Goal: Task Accomplishment & Management: Manage account settings

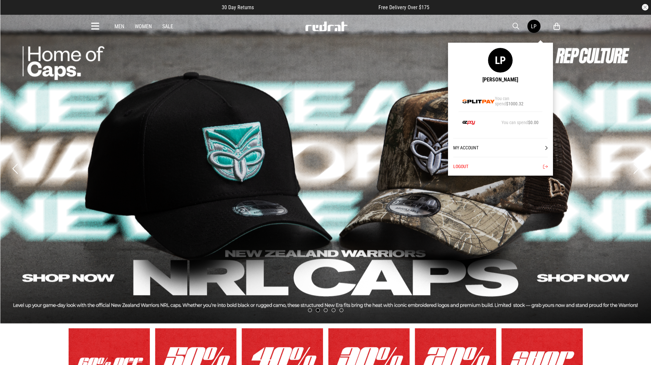
click at [530, 25] on link "LP" at bounding box center [533, 26] width 13 height 13
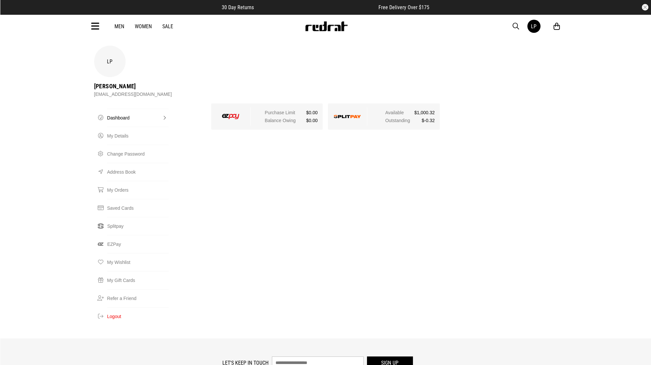
click at [352, 115] on img at bounding box center [347, 116] width 27 height 3
click at [115, 217] on link "Splitpay" at bounding box center [137, 226] width 61 height 18
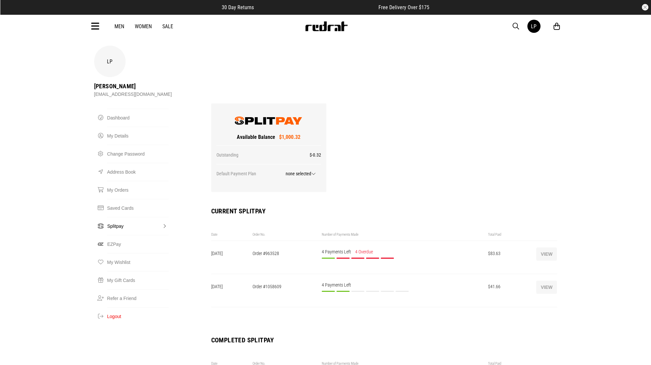
click at [549, 280] on button "View" at bounding box center [546, 286] width 21 height 13
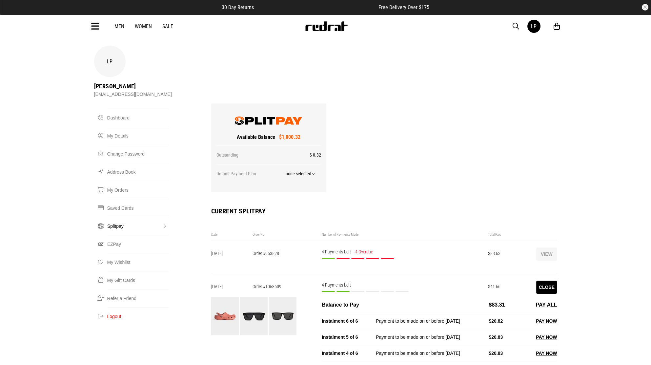
scroll to position [116, 0]
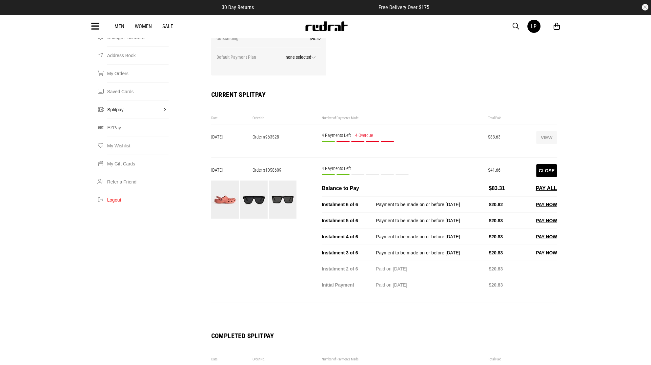
click at [546, 184] on button "PAY ALL" at bounding box center [546, 188] width 21 height 8
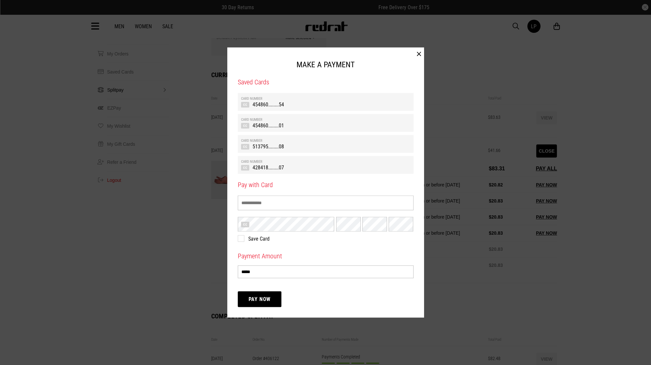
scroll to position [233, 0]
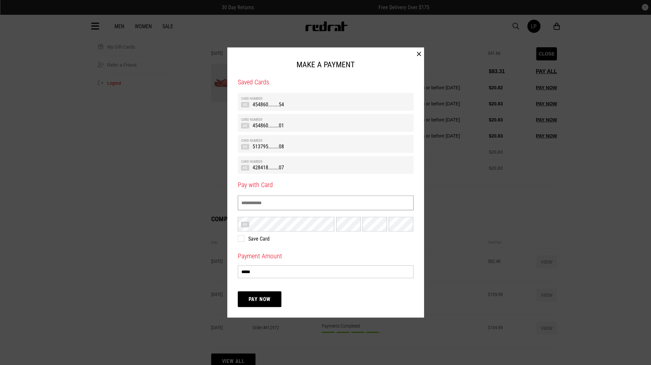
click at [278, 208] on input "Name on Card" at bounding box center [326, 202] width 176 height 15
type input "**********"
click at [265, 298] on button "Pay Now" at bounding box center [260, 299] width 44 height 16
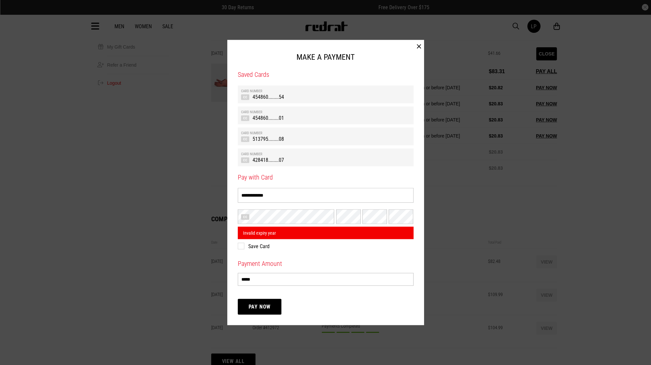
drag, startPoint x: 296, startPoint y: 242, endPoint x: 285, endPoint y: 242, distance: 10.8
click at [296, 242] on div "**********" at bounding box center [326, 210] width 176 height 77
click at [241, 248] on label "Save Card" at bounding box center [322, 246] width 169 height 6
click at [279, 156] on td "428418........07" at bounding box center [325, 159] width 169 height 7
click at [251, 161] on td "428418........07" at bounding box center [325, 159] width 169 height 7
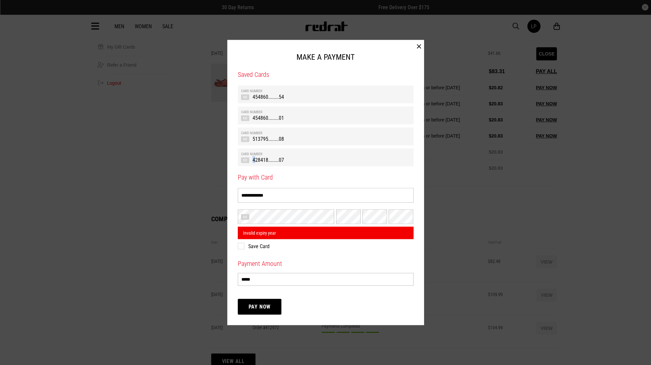
click at [250, 161] on td "428418........07" at bounding box center [325, 159] width 169 height 7
click at [258, 311] on button "Pay Now" at bounding box center [260, 306] width 44 height 16
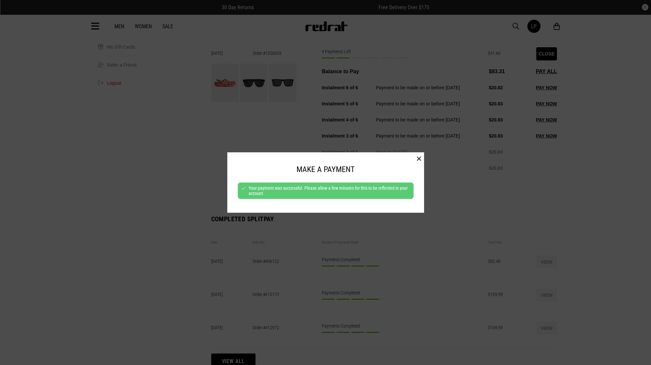
click at [560, 132] on div at bounding box center [325, 182] width 651 height 365
click at [421, 157] on button "button" at bounding box center [419, 158] width 10 height 13
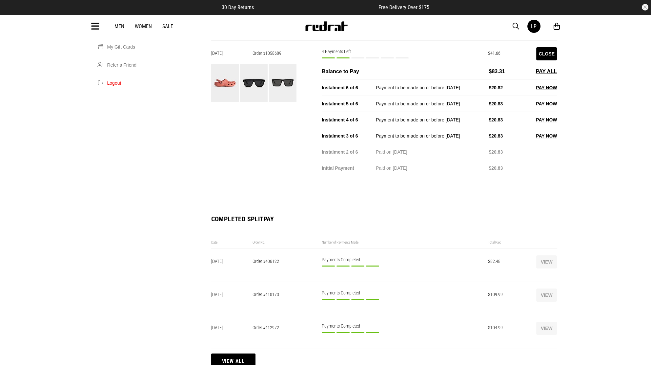
click at [550, 288] on button "View" at bounding box center [546, 294] width 21 height 13
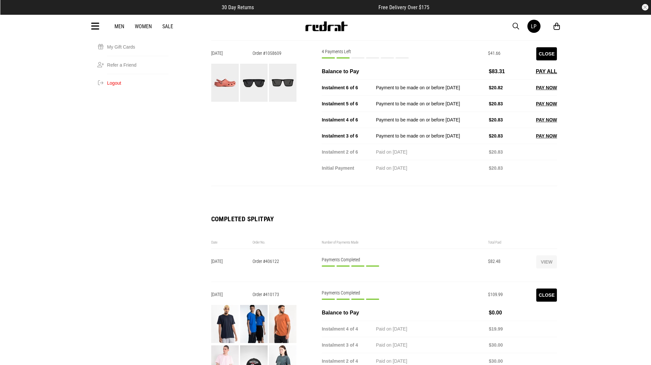
click at [545, 255] on button "View" at bounding box center [546, 261] width 21 height 13
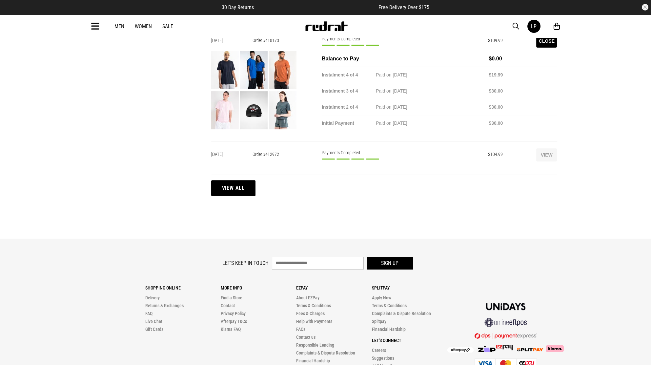
scroll to position [583, 0]
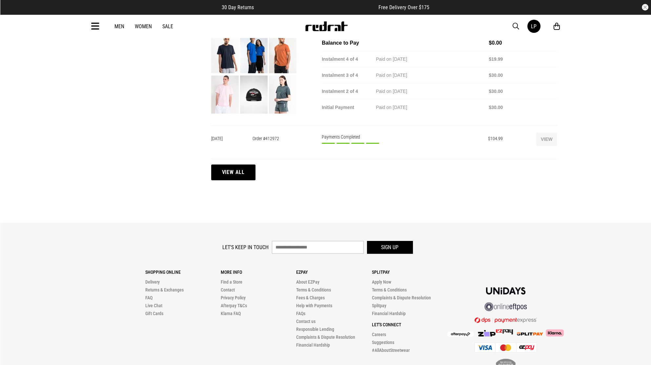
click at [238, 164] on button "View all" at bounding box center [233, 172] width 44 height 16
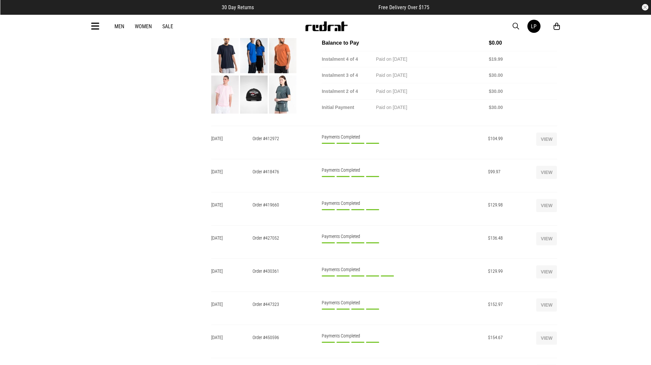
click at [548, 132] on button "View" at bounding box center [546, 138] width 21 height 13
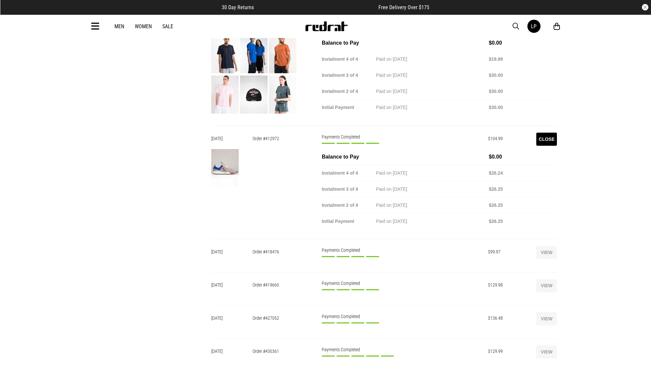
click at [551, 246] on button "View" at bounding box center [546, 252] width 21 height 13
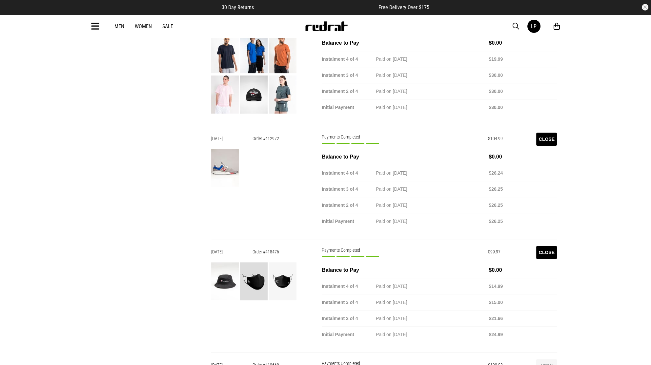
scroll to position [699, 0]
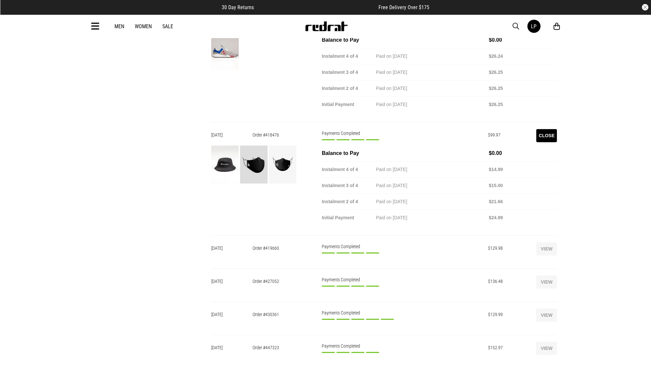
click at [544, 242] on button "View" at bounding box center [546, 248] width 21 height 13
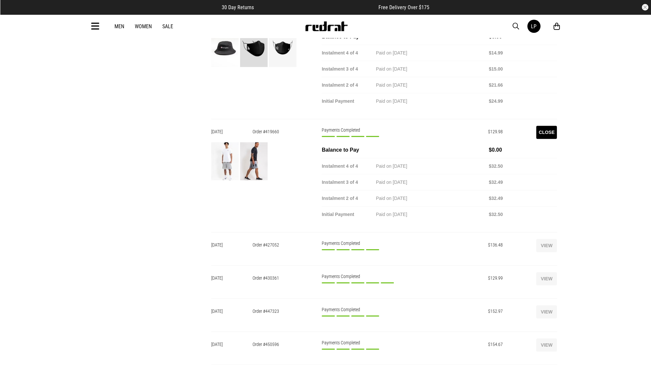
scroll to position [816, 0]
click at [546, 239] on button "View" at bounding box center [546, 245] width 21 height 13
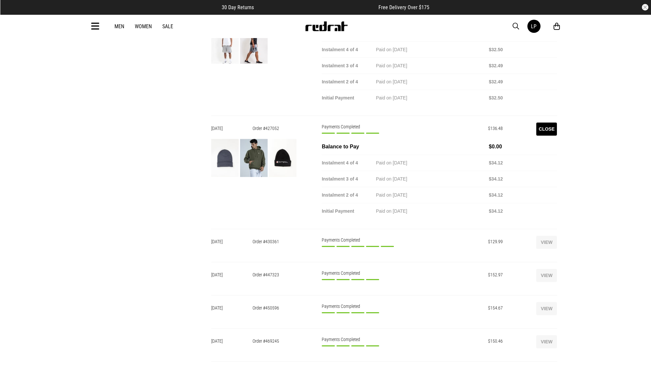
scroll to position [933, 0]
click at [547, 235] on button "View" at bounding box center [546, 241] width 21 height 13
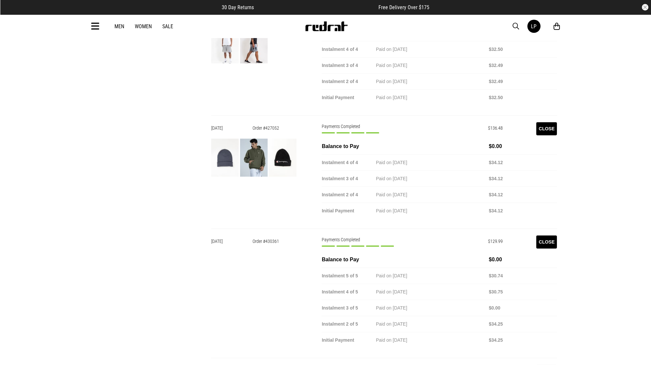
scroll to position [1049, 0]
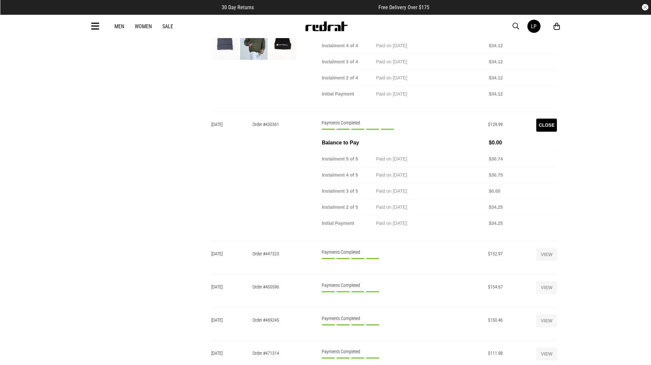
click at [545, 248] on button "View" at bounding box center [546, 254] width 21 height 13
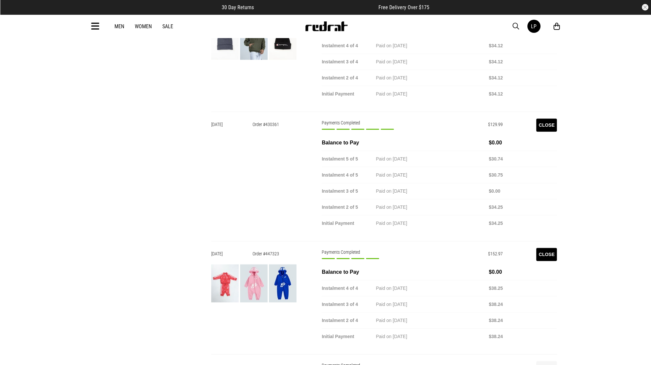
click at [545, 118] on button "Close" at bounding box center [546, 124] width 21 height 13
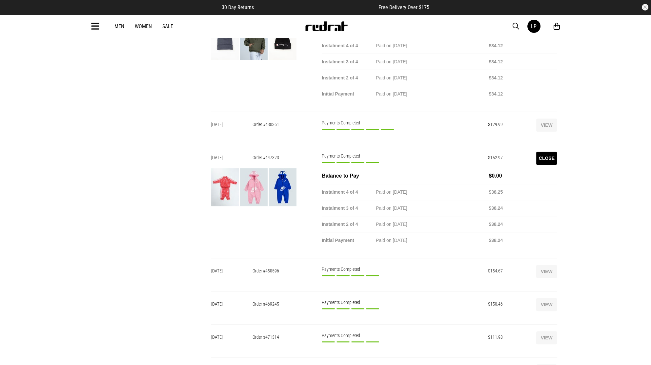
click at [546, 118] on button "View" at bounding box center [546, 124] width 21 height 13
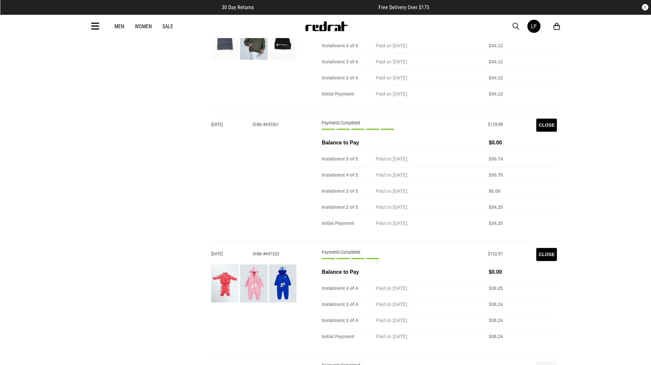
scroll to position [1166, 0]
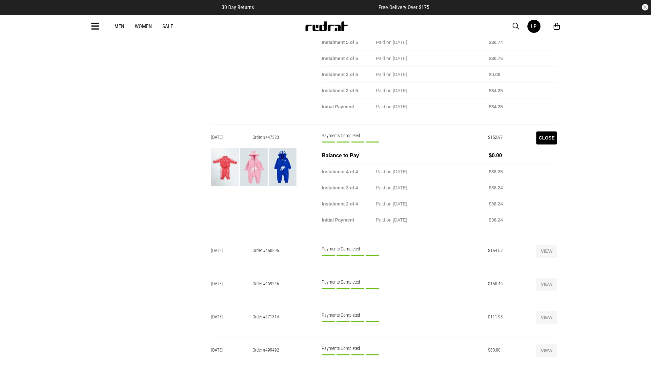
click at [547, 244] on button "View" at bounding box center [546, 250] width 21 height 13
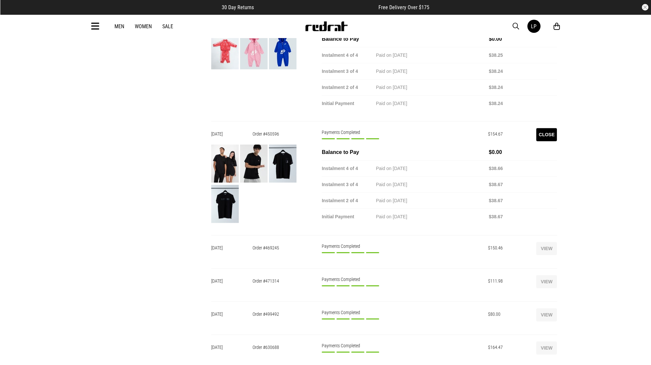
scroll to position [1283, 0]
click at [546, 241] on button "View" at bounding box center [546, 247] width 21 height 13
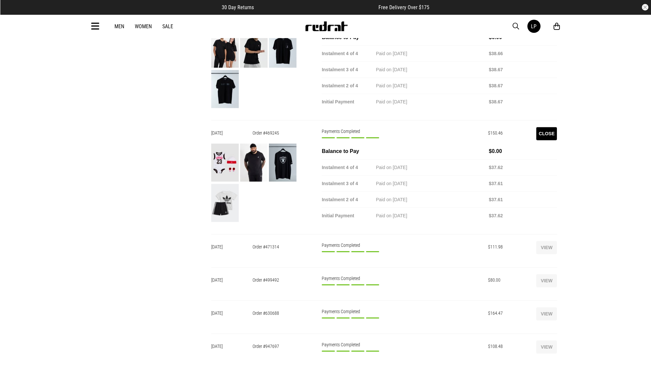
scroll to position [1399, 0]
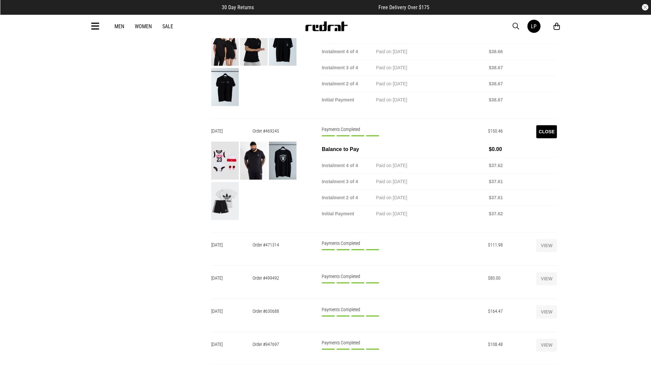
click at [545, 239] on button "View" at bounding box center [546, 245] width 21 height 13
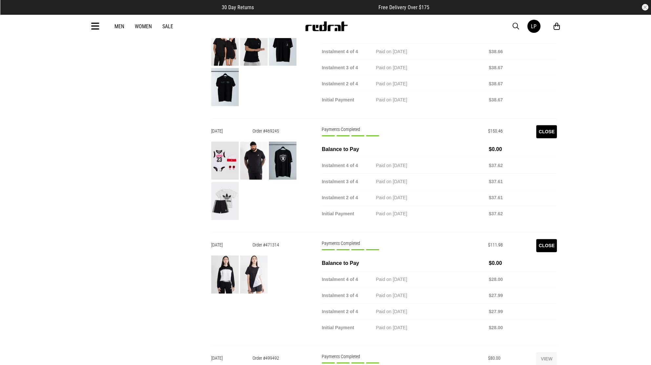
scroll to position [1516, 0]
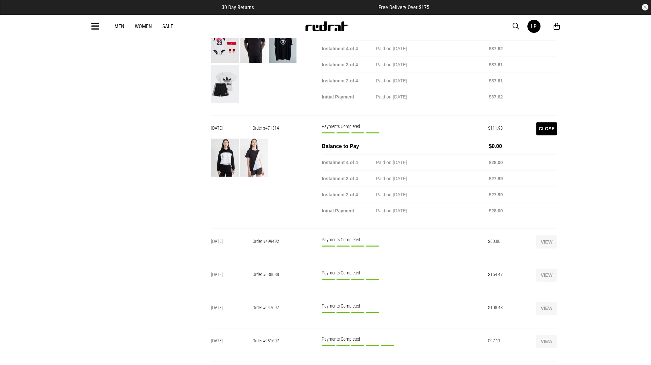
click at [549, 235] on button "View" at bounding box center [546, 241] width 21 height 13
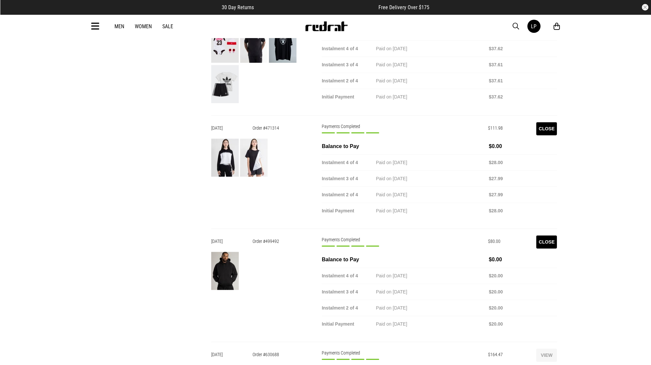
scroll to position [1632, 0]
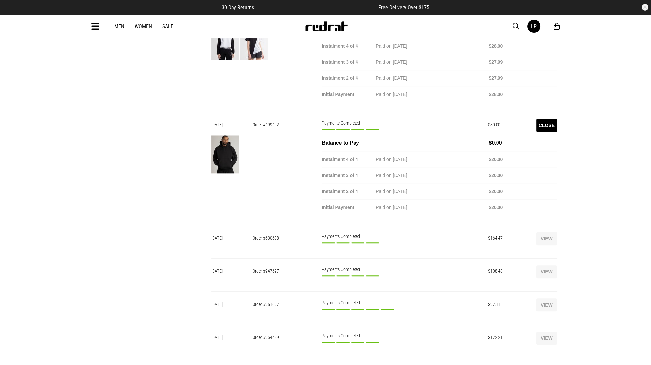
click at [213, 136] on img at bounding box center [225, 154] width 28 height 38
click at [226, 135] on img at bounding box center [225, 154] width 28 height 38
click at [548, 232] on button "View" at bounding box center [546, 238] width 21 height 13
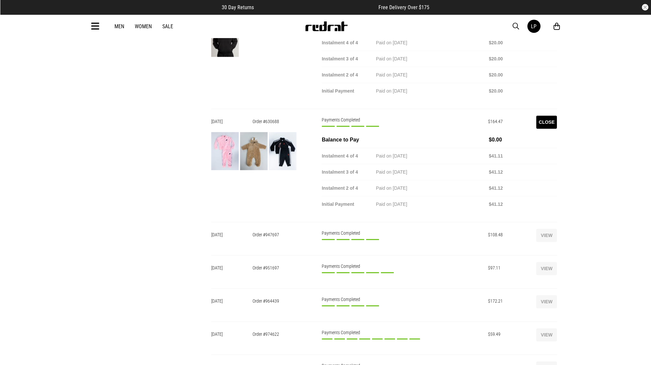
scroll to position [1749, 0]
click at [548, 228] on button "View" at bounding box center [546, 234] width 21 height 13
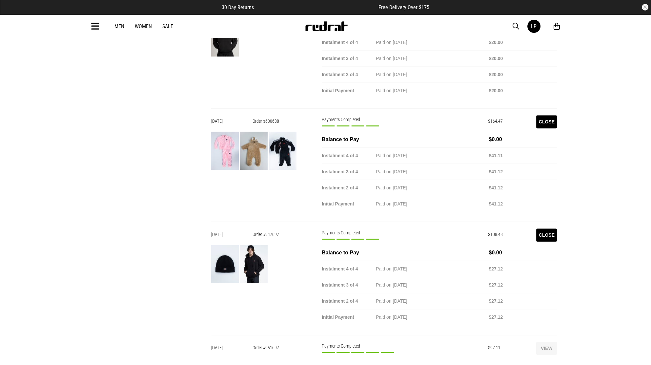
click at [546, 341] on button "View" at bounding box center [546, 347] width 21 height 13
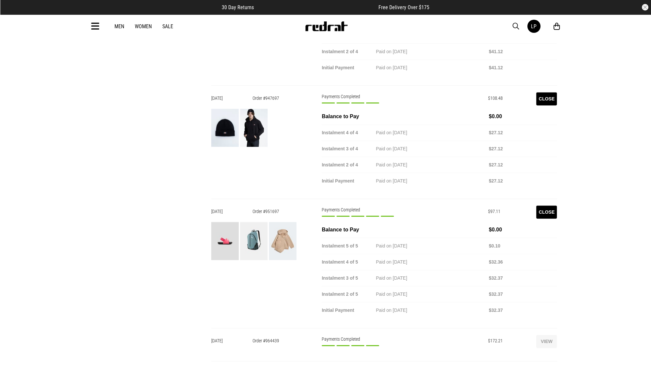
scroll to position [1982, 0]
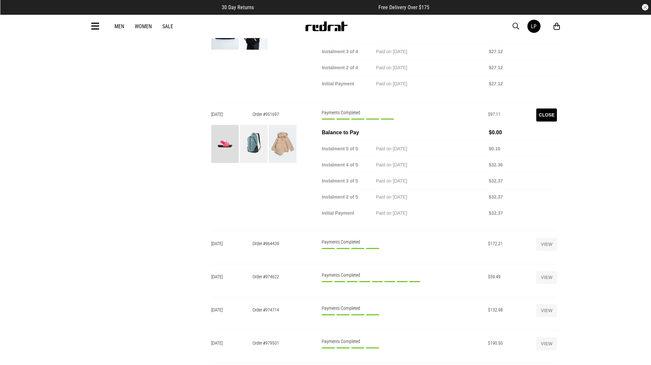
click at [548, 237] on button "View" at bounding box center [546, 243] width 21 height 13
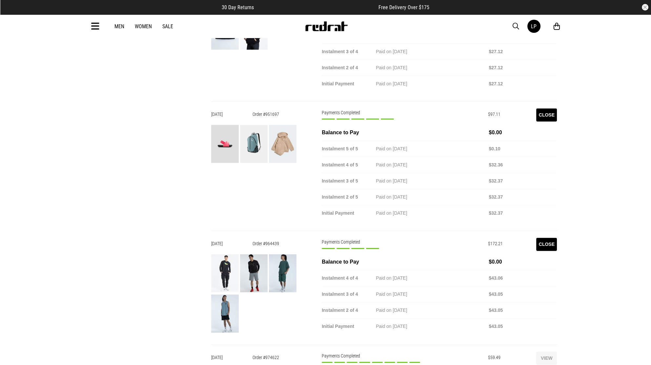
scroll to position [2099, 0]
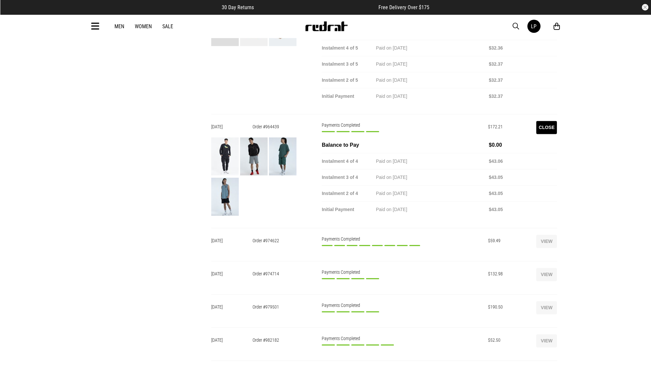
click at [544, 234] on button "View" at bounding box center [546, 240] width 21 height 13
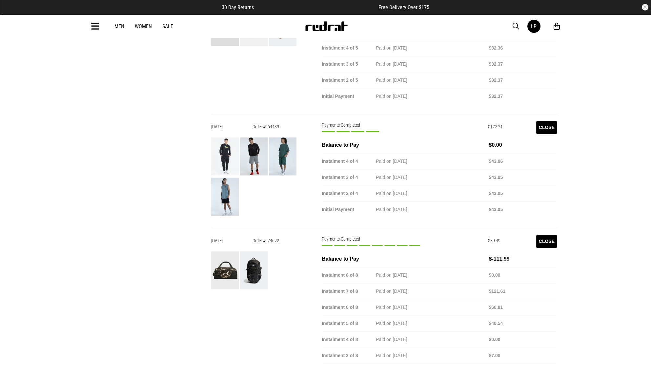
scroll to position [2215, 0]
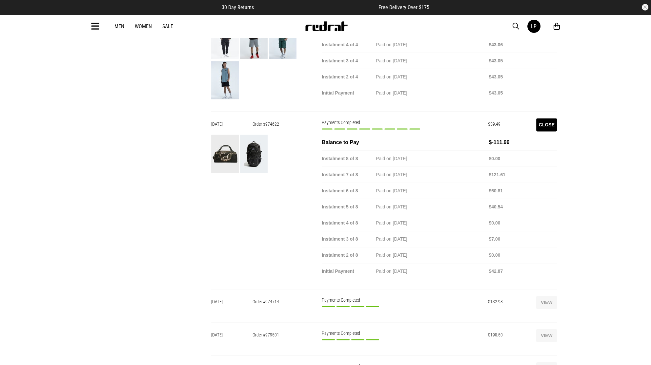
click at [552, 295] on button "View" at bounding box center [546, 301] width 21 height 13
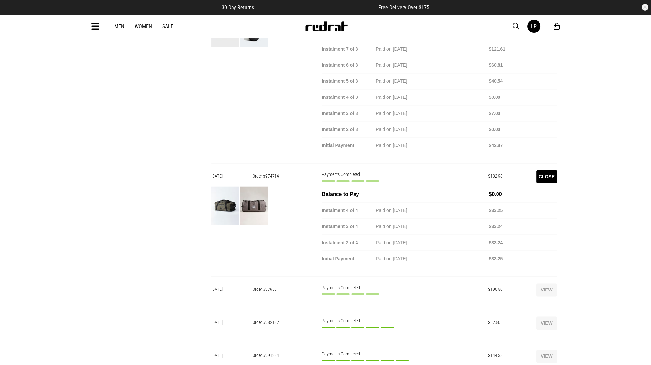
scroll to position [2448, 0]
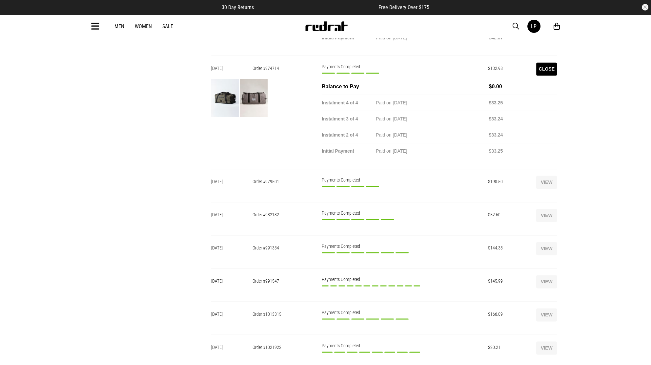
click at [548, 175] on button "View" at bounding box center [546, 181] width 21 height 13
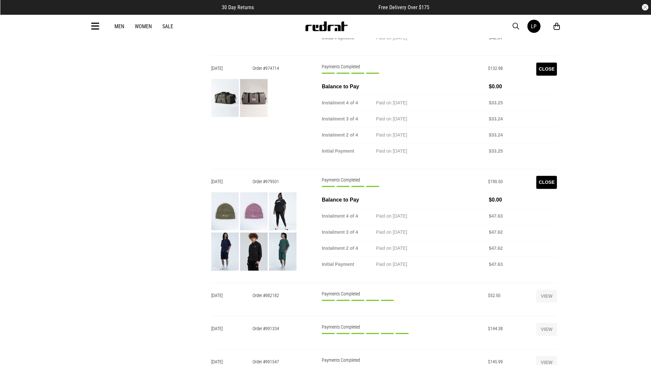
click at [544, 289] on button "View" at bounding box center [546, 295] width 21 height 13
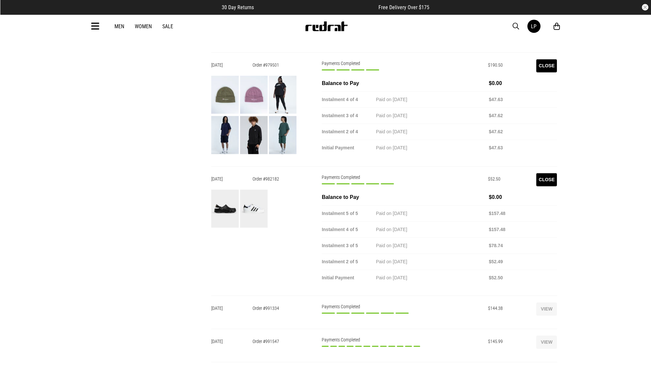
scroll to position [2565, 0]
click at [541, 302] on button "View" at bounding box center [546, 308] width 21 height 13
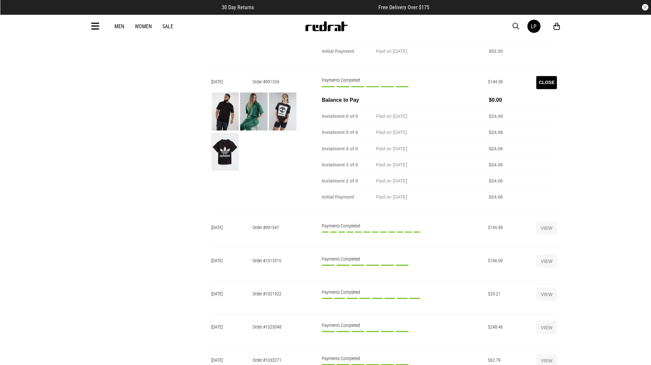
scroll to position [2798, 0]
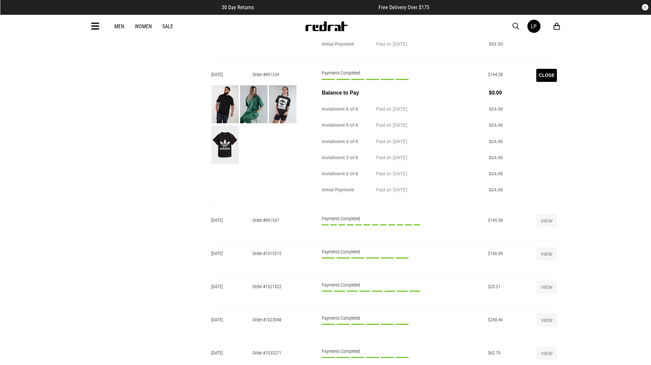
click at [550, 214] on button "View" at bounding box center [546, 220] width 21 height 13
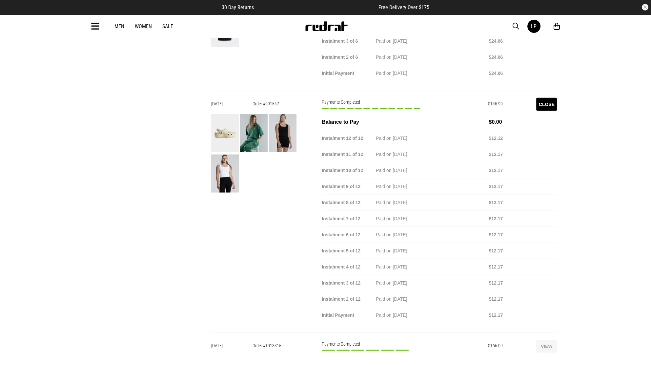
scroll to position [2915, 0]
click at [544, 339] on button "View" at bounding box center [546, 345] width 21 height 13
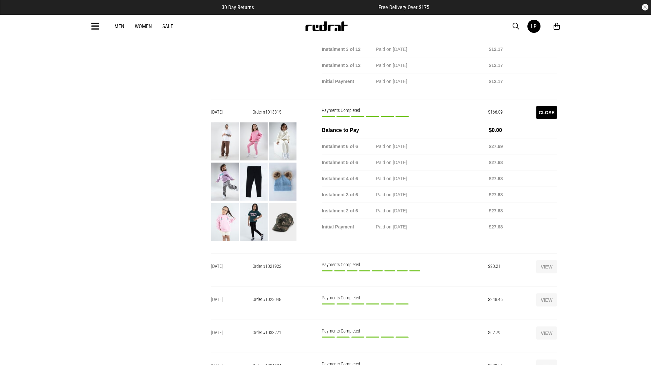
scroll to position [3148, 0]
click at [549, 260] on button "View" at bounding box center [546, 266] width 21 height 13
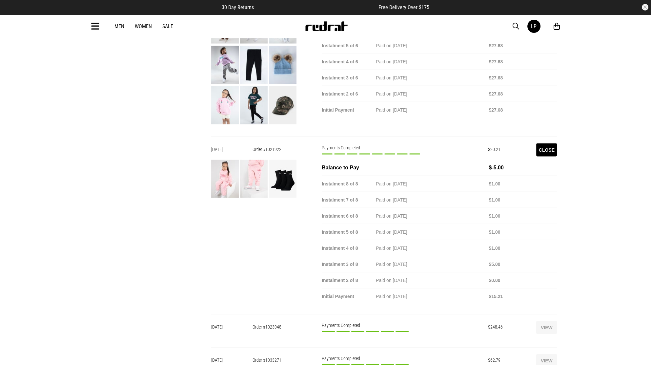
scroll to position [3381, 0]
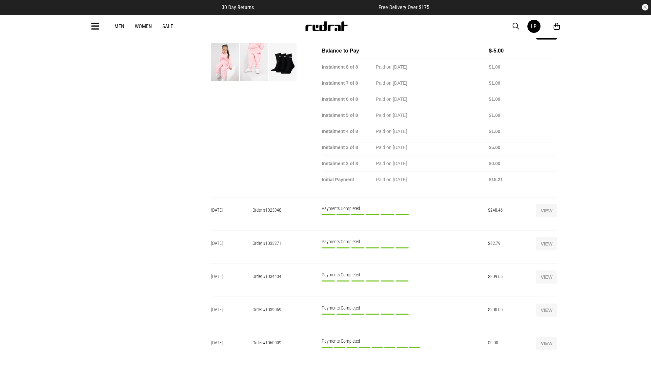
click at [546, 204] on button "View" at bounding box center [546, 210] width 21 height 13
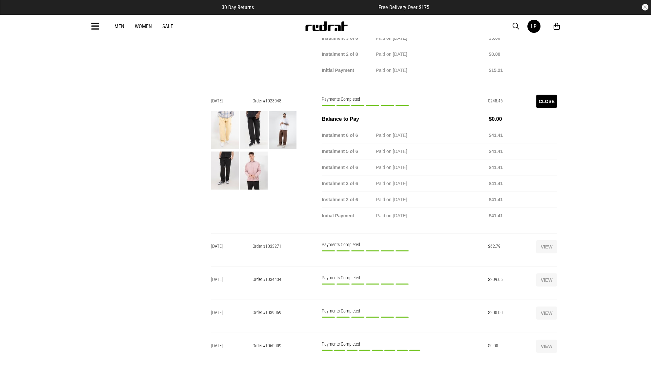
scroll to position [3498, 0]
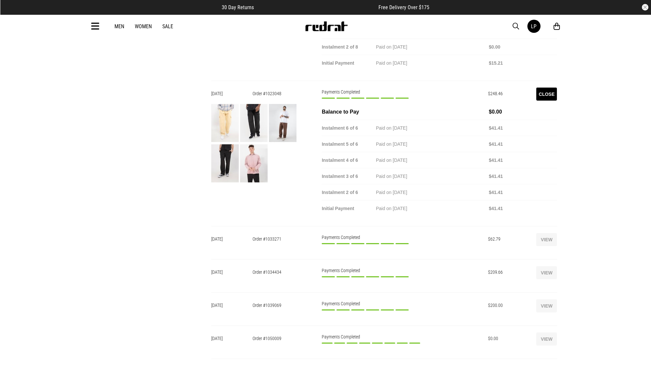
click at [545, 233] on button "View" at bounding box center [546, 239] width 21 height 13
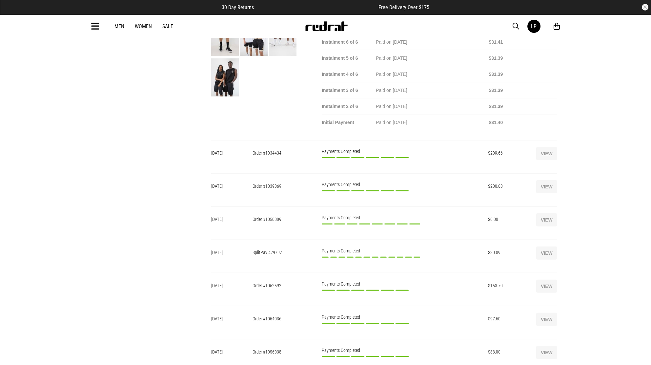
scroll to position [3731, 0]
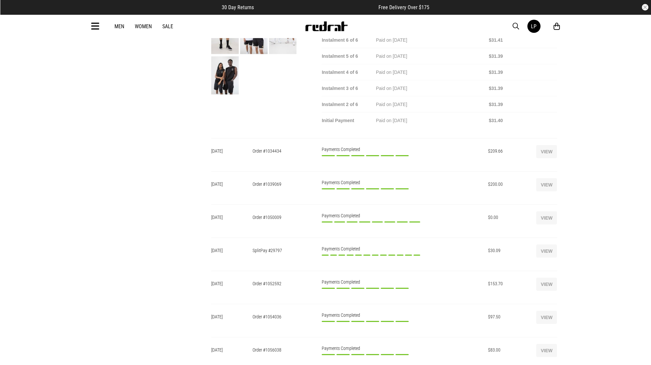
click at [546, 145] on button "View" at bounding box center [546, 151] width 21 height 13
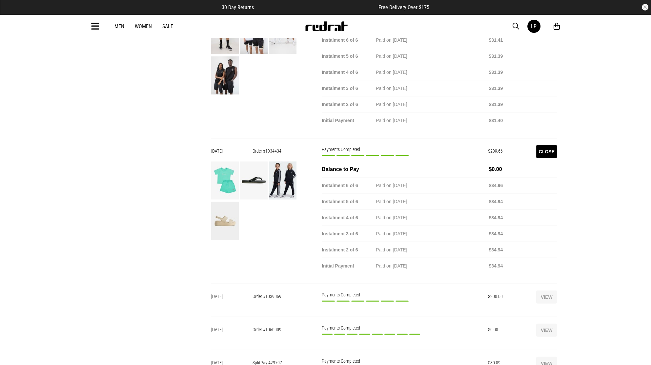
click at [551, 290] on button "View" at bounding box center [546, 296] width 21 height 13
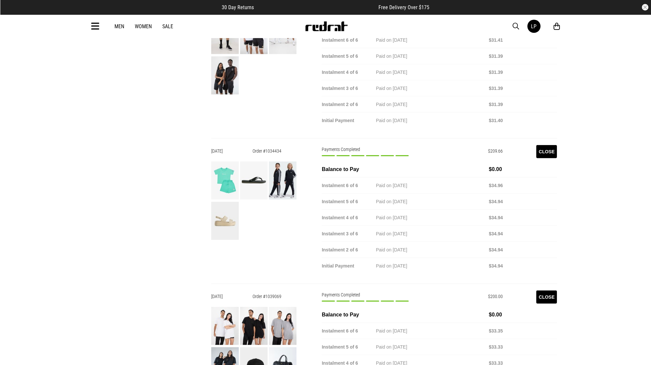
scroll to position [3848, 0]
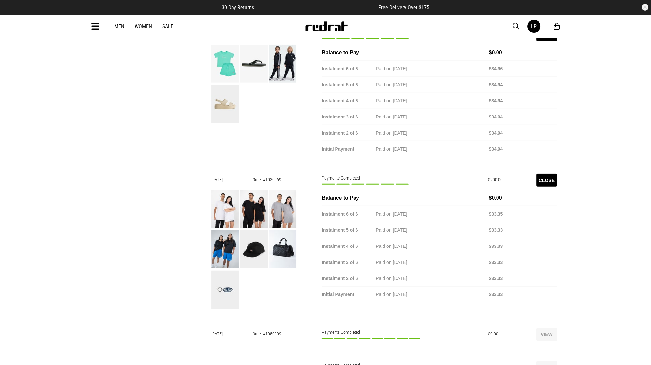
click at [545, 328] on button "View" at bounding box center [546, 334] width 21 height 13
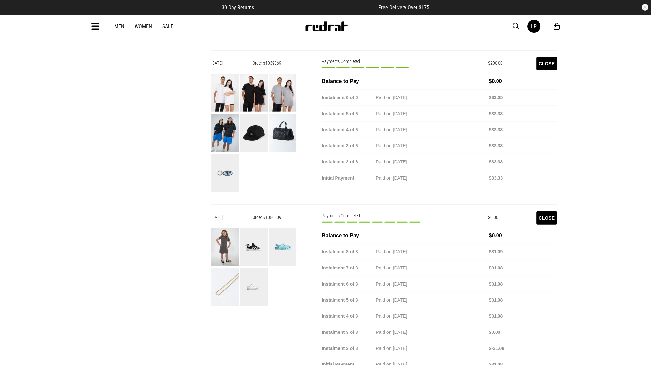
scroll to position [4081, 0]
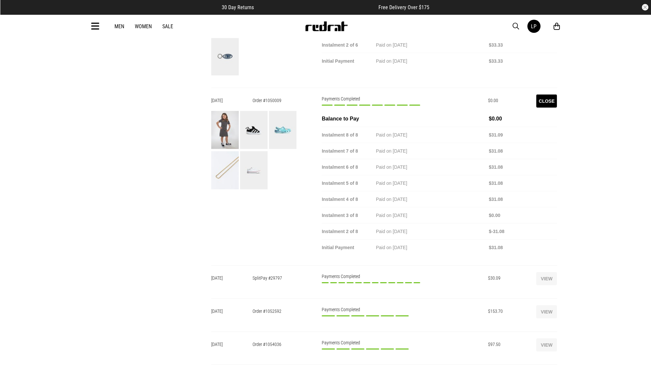
click at [548, 272] on button "View" at bounding box center [546, 278] width 21 height 13
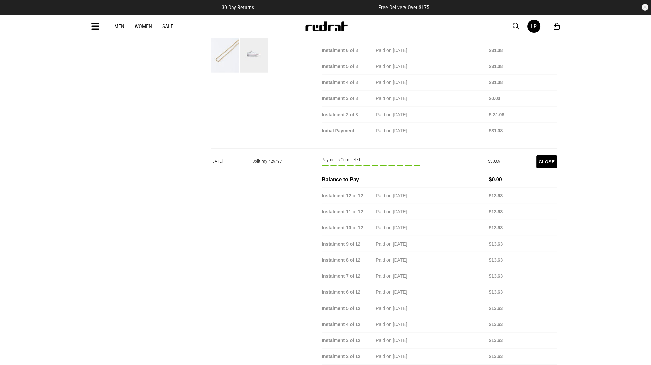
scroll to position [4314, 0]
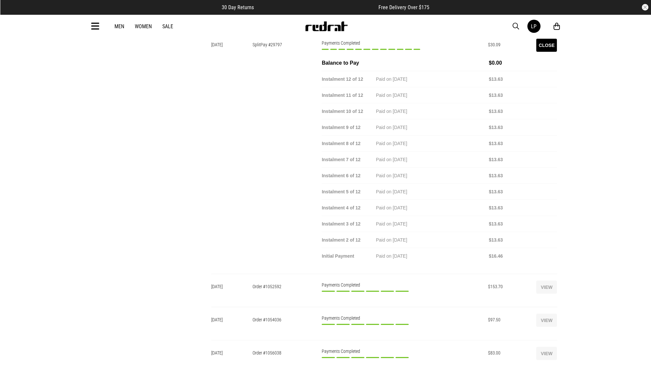
click at [540, 280] on button "View" at bounding box center [546, 286] width 21 height 13
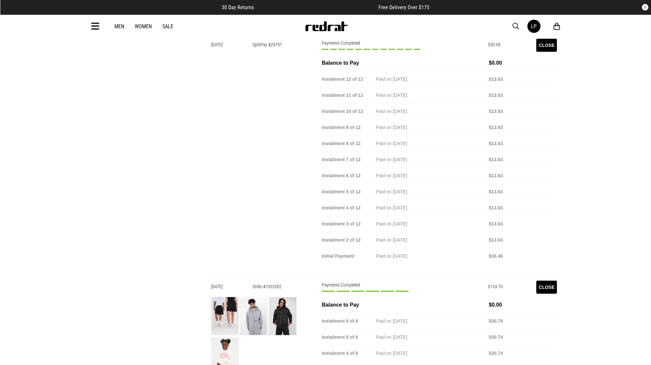
scroll to position [4431, 0]
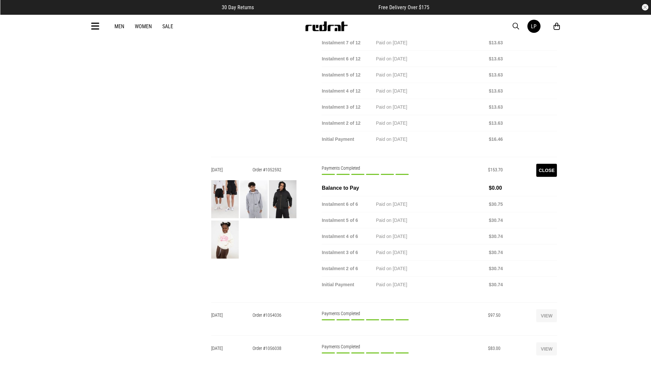
click at [546, 309] on button "View" at bounding box center [546, 315] width 21 height 13
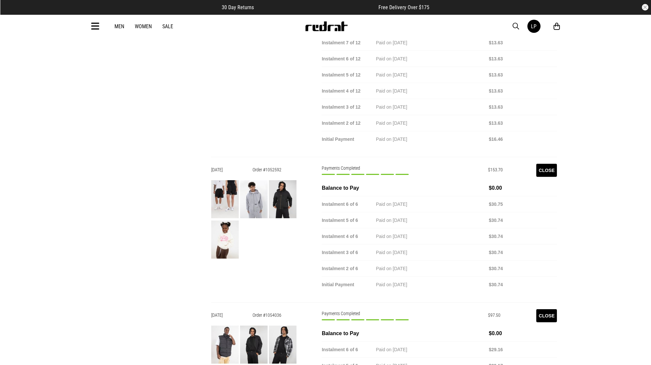
scroll to position [4547, 0]
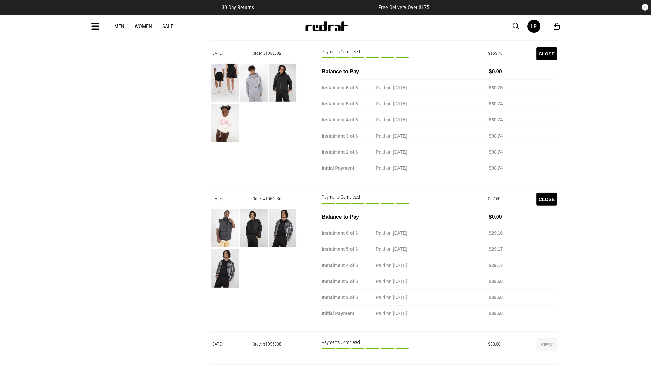
click at [545, 338] on button "View" at bounding box center [546, 344] width 21 height 13
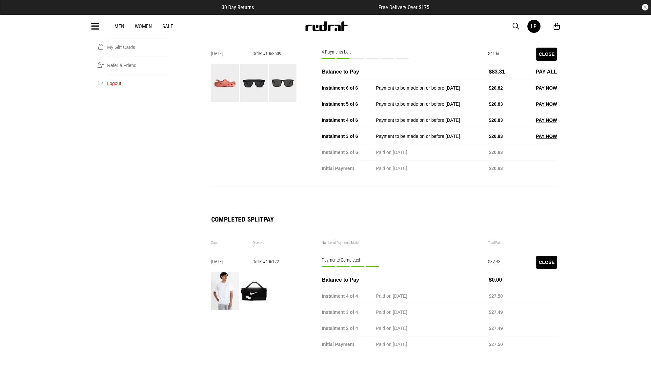
scroll to position [233, 0]
click at [254, 272] on img at bounding box center [254, 291] width 28 height 38
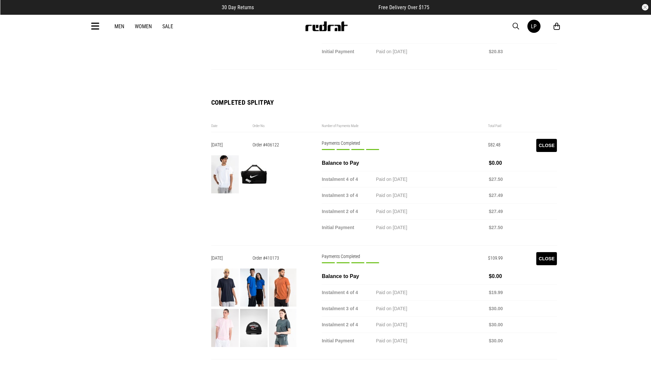
click at [229, 155] on img at bounding box center [225, 174] width 28 height 38
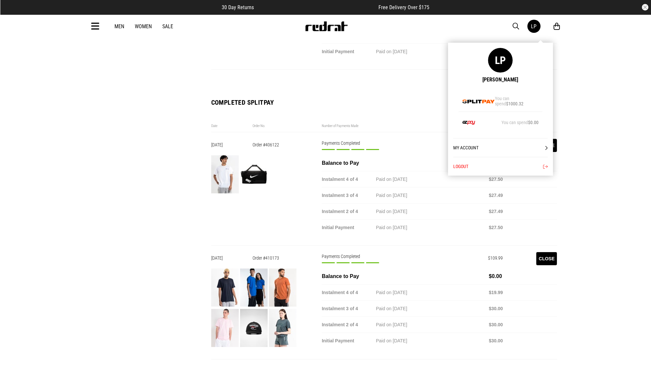
click at [531, 25] on div "LP" at bounding box center [534, 26] width 6 height 6
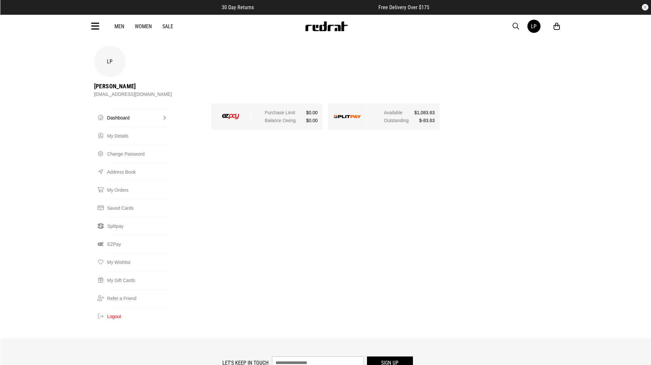
click at [323, 31] on img at bounding box center [326, 26] width 43 height 10
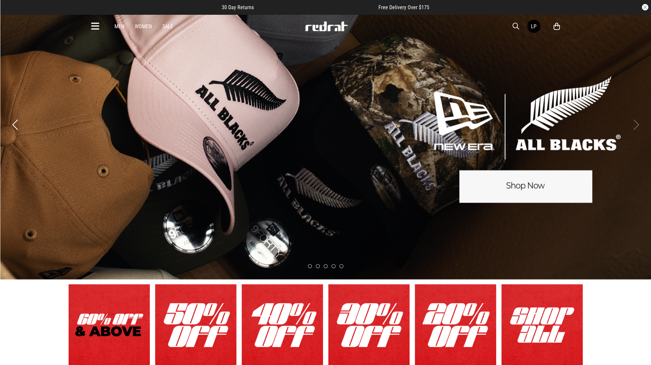
scroll to position [116, 0]
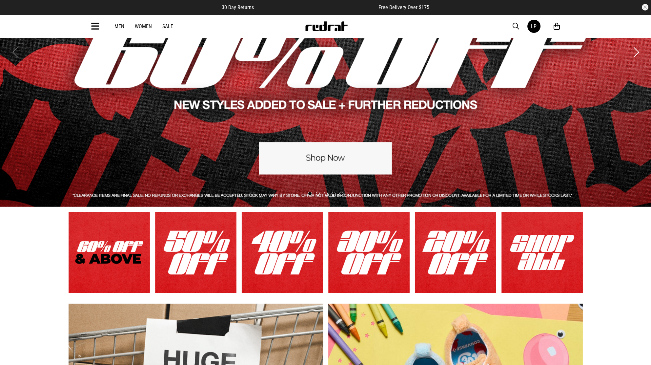
click at [101, 262] on link "1 / 6" at bounding box center [109, 252] width 81 height 81
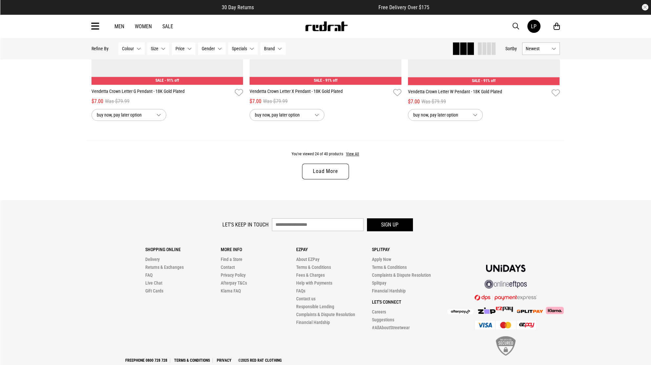
scroll to position [2093, 0]
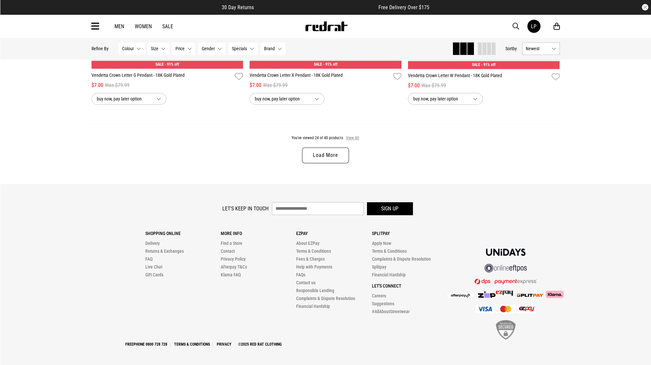
click at [353, 135] on button "View All" at bounding box center [353, 138] width 14 height 6
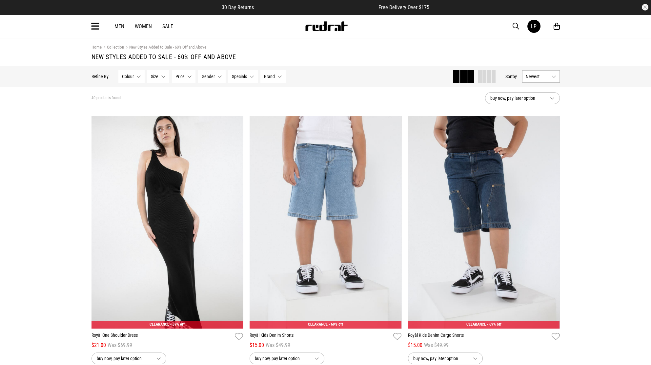
click at [160, 77] on button "Size None selected" at bounding box center [158, 76] width 22 height 12
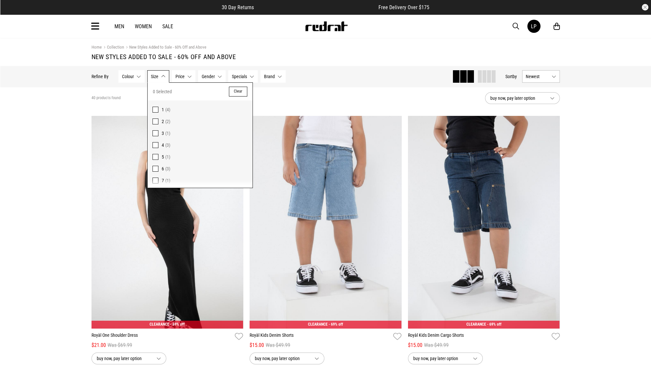
click at [314, 49] on div "Home Collection New Styles Added to Sale - 60% Off and Above" at bounding box center [325, 47] width 468 height 7
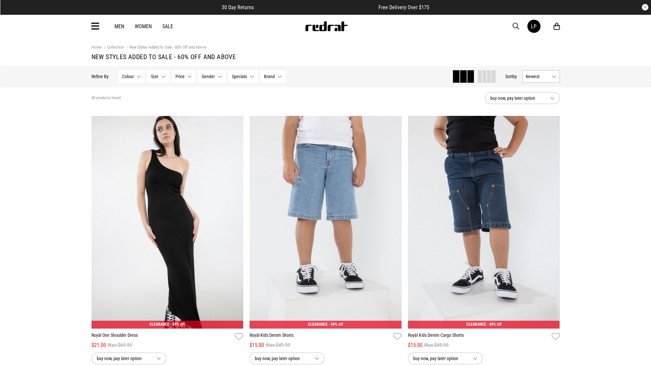
click at [240, 75] on span "Specials" at bounding box center [239, 76] width 15 height 5
click at [282, 109] on span "4 for $40 - Selected Vendetta" at bounding box center [269, 109] width 52 height 5
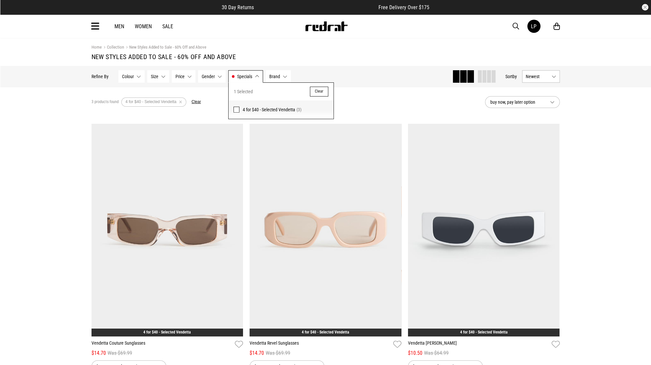
click at [273, 111] on span "4 for $40 - Selected Vendetta" at bounding box center [269, 109] width 52 height 5
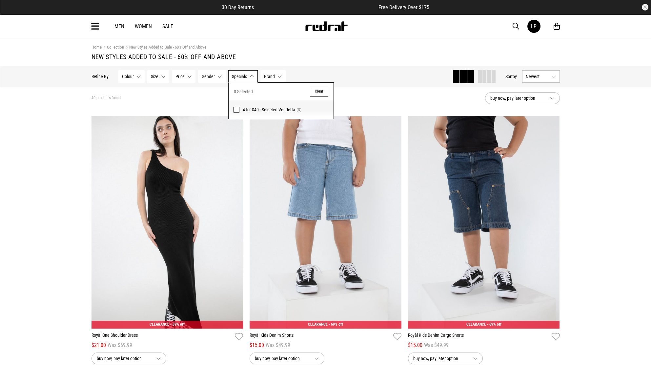
click at [514, 28] on span "button" at bounding box center [516, 26] width 7 height 8
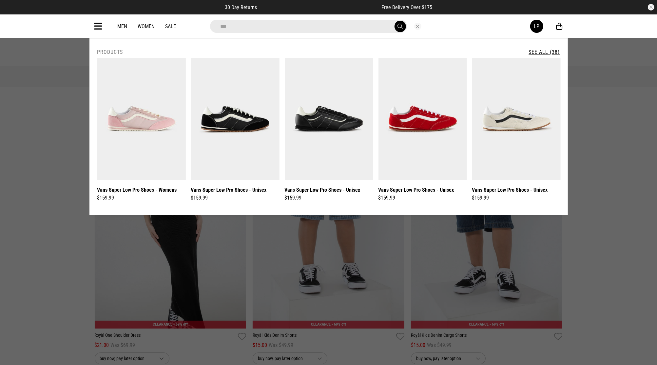
type input "********"
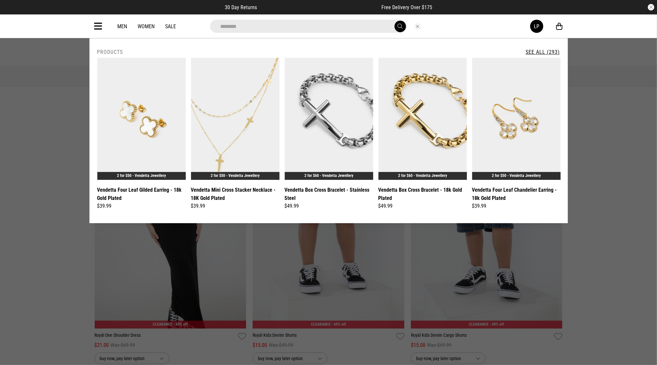
click at [539, 51] on link "See All (293)" at bounding box center [543, 52] width 34 height 6
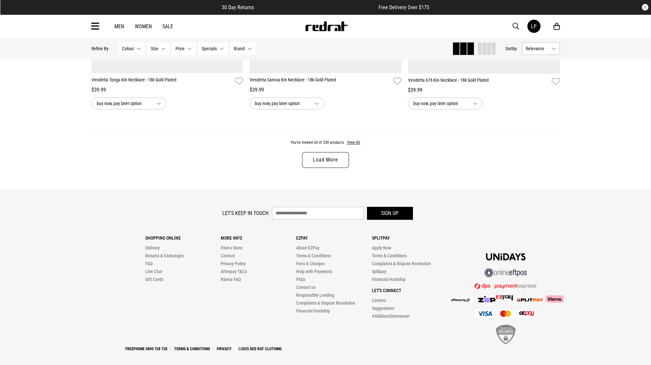
scroll to position [2085, 0]
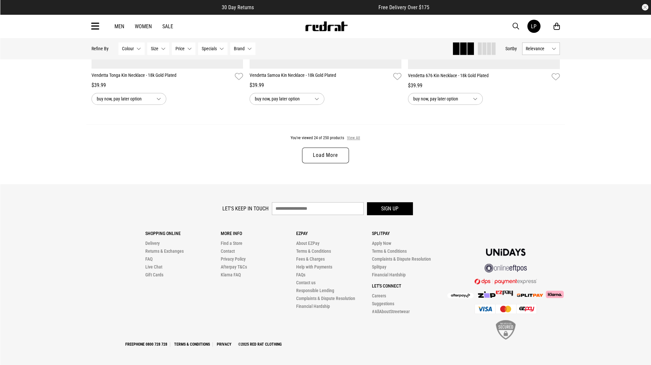
click at [354, 135] on button "View All" at bounding box center [354, 138] width 14 height 6
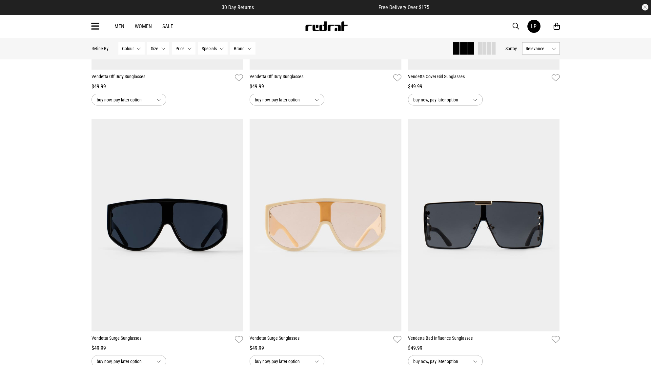
scroll to position [3142, 0]
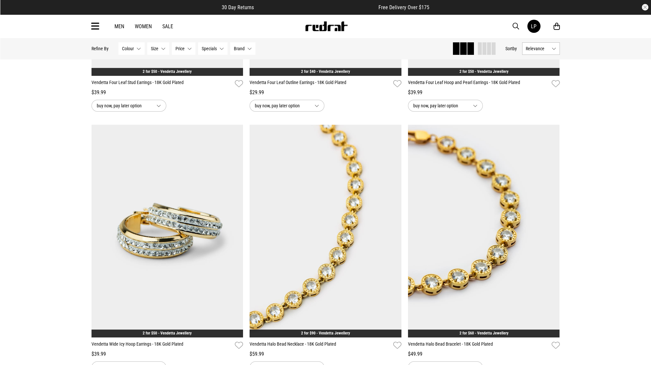
scroll to position [6057, 0]
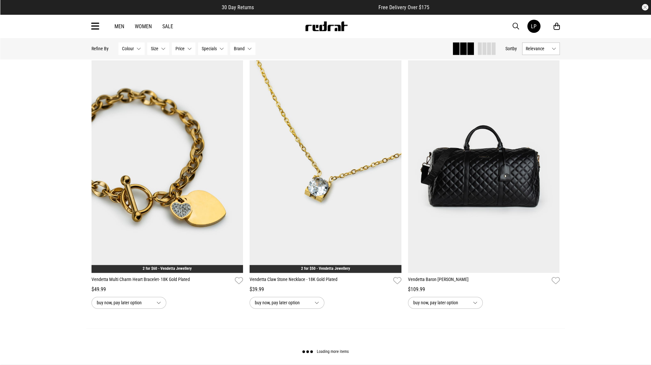
scroll to position [8155, 0]
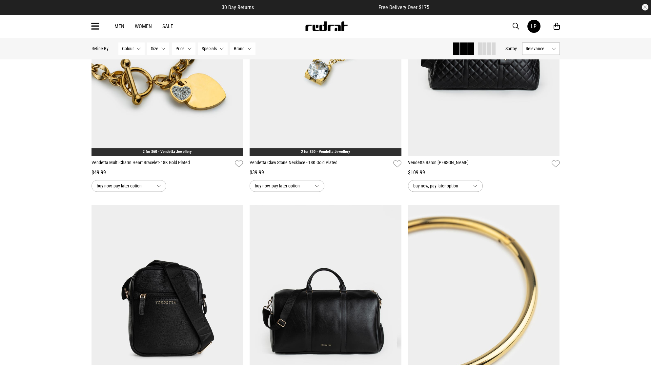
scroll to position [8389, 0]
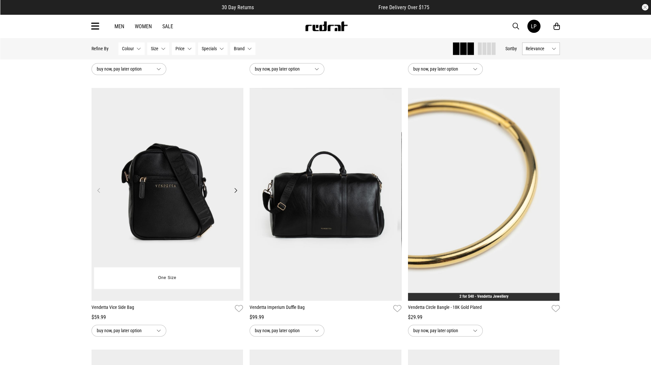
click at [175, 194] on img at bounding box center [167, 194] width 152 height 212
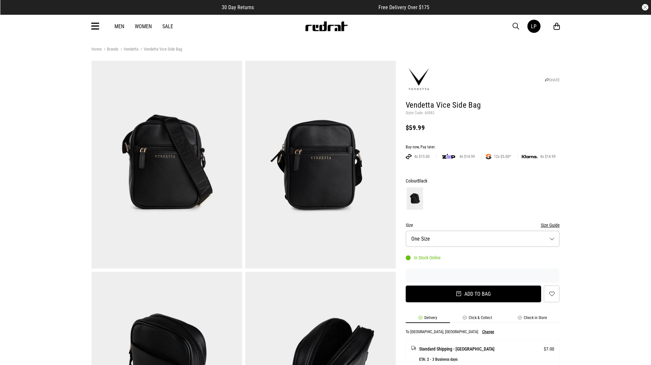
click at [463, 289] on button "Add to bag" at bounding box center [474, 293] width 136 height 17
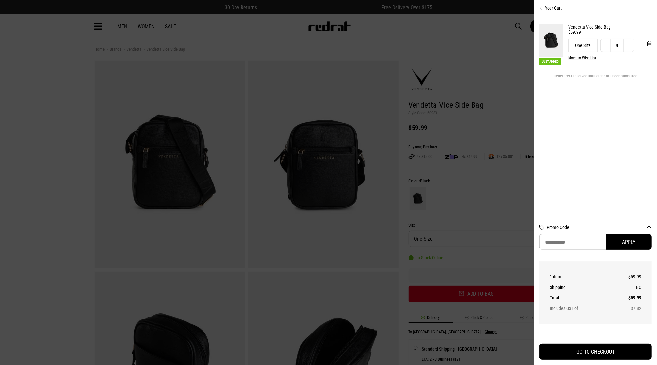
click at [31, 51] on div at bounding box center [328, 182] width 657 height 365
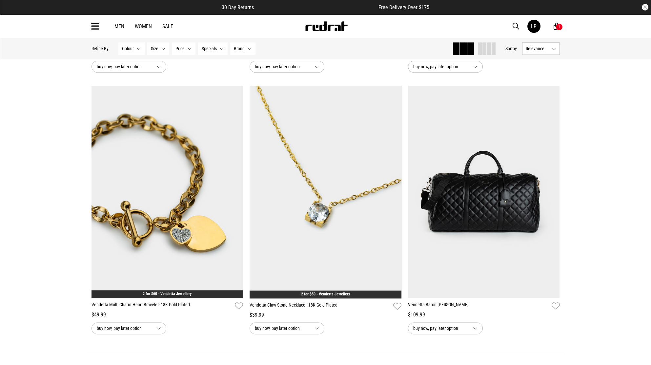
scroll to position [2012, 0]
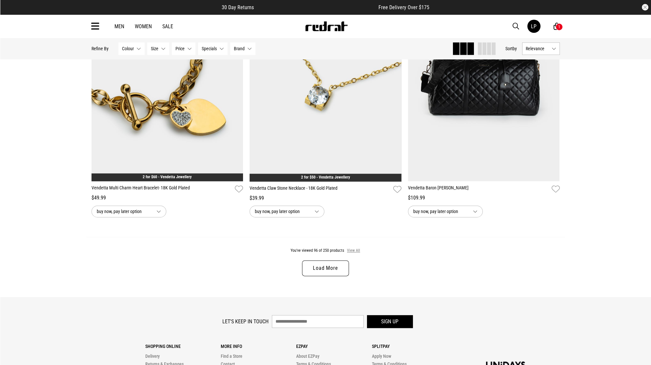
click at [352, 253] on button "View All" at bounding box center [354, 251] width 14 height 6
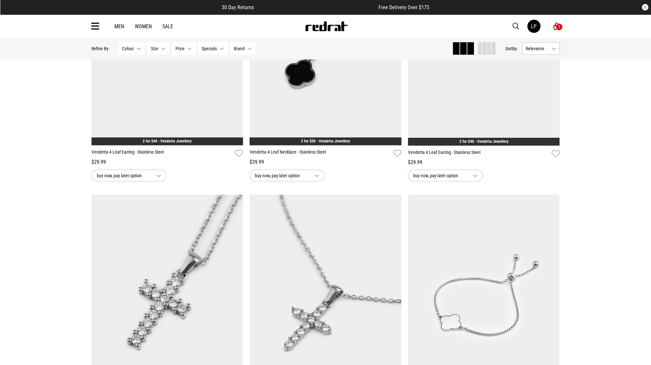
scroll to position [4111, 0]
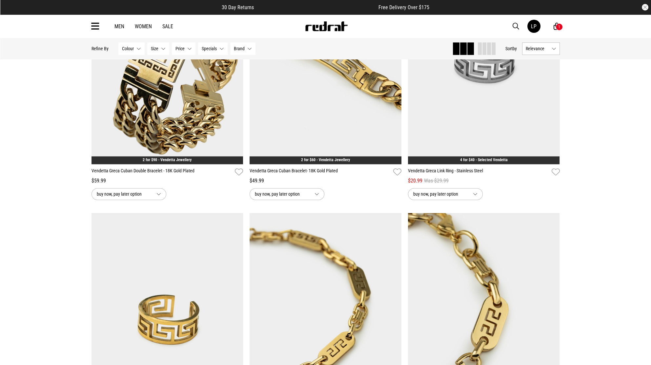
scroll to position [8274, 0]
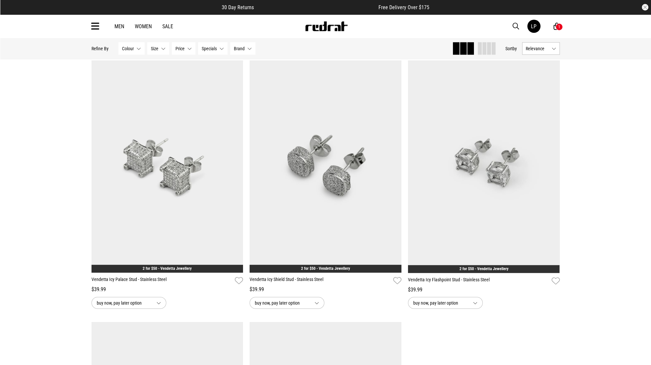
scroll to position [10373, 0]
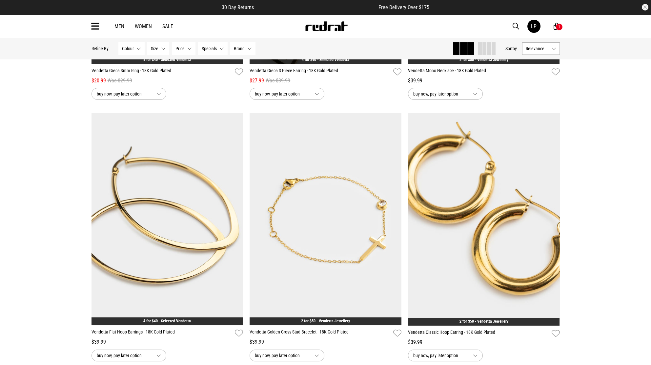
scroll to position [11656, 0]
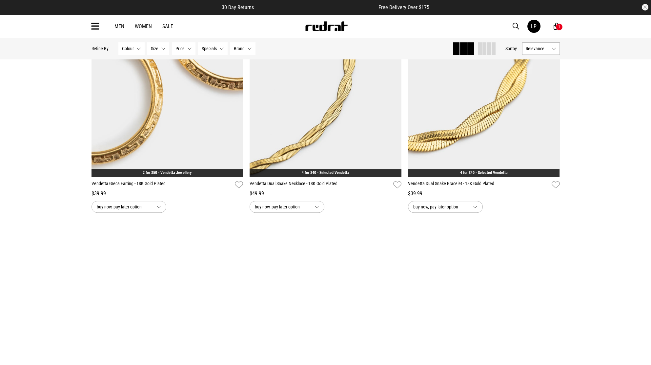
scroll to position [12574, 0]
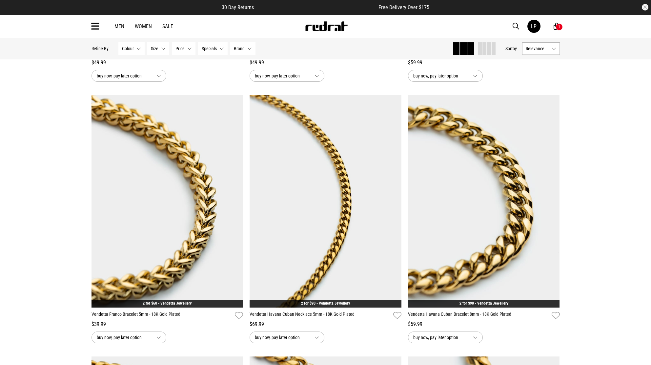
scroll to position [5804, 0]
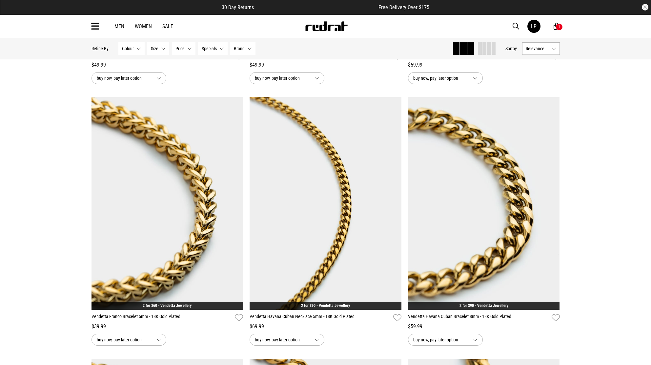
click at [514, 25] on span "button" at bounding box center [516, 26] width 7 height 8
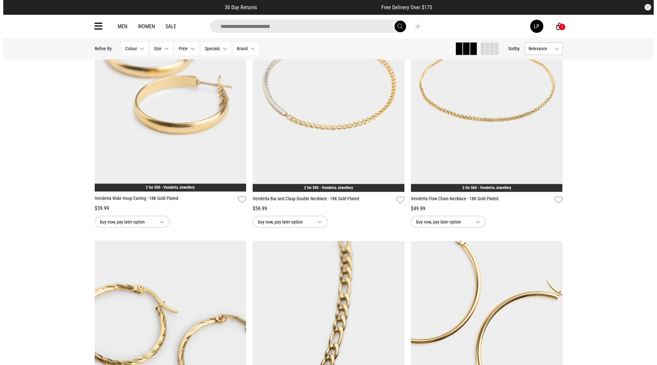
scroll to position [15015, 0]
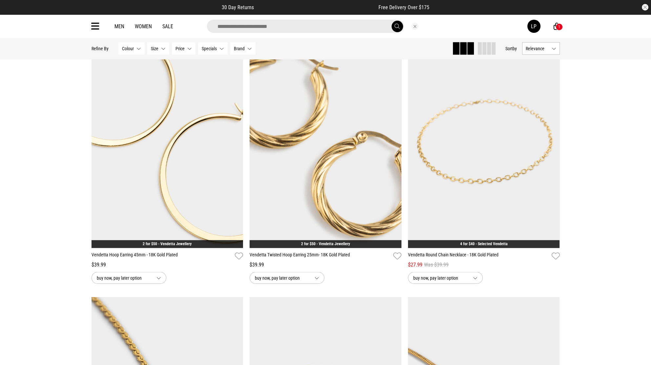
click at [333, 25] on input "search" at bounding box center [305, 26] width 197 height 13
click at [256, 25] on input "search" at bounding box center [305, 26] width 197 height 13
type input "*****"
click at [392, 21] on button "submit" at bounding box center [397, 26] width 11 height 11
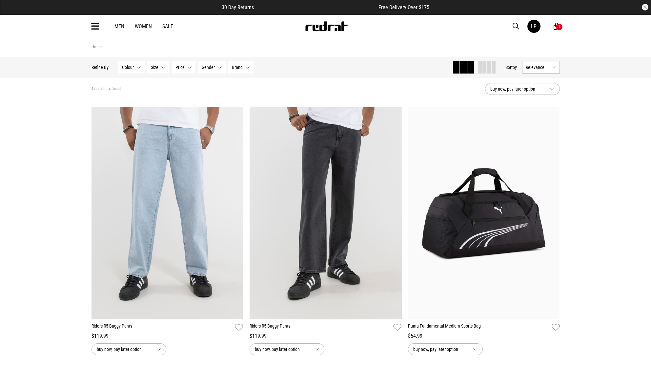
click at [94, 26] on icon at bounding box center [95, 26] width 8 height 11
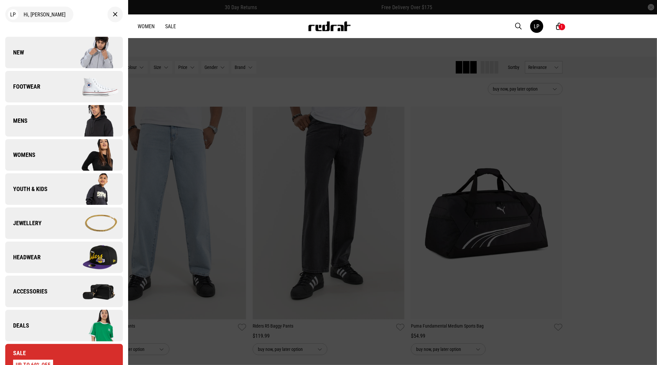
click at [4, 50] on div "LP Hi, Lisia New Back Footwear Back Footwear Mens Back Mens Womens Back Womens …" at bounding box center [64, 182] width 128 height 365
click at [10, 51] on span "New" at bounding box center [14, 53] width 19 height 8
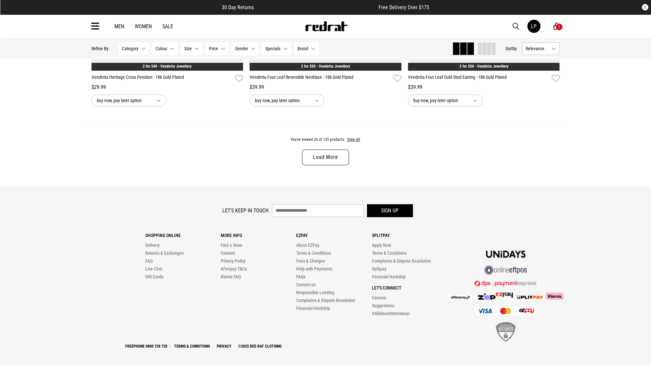
scroll to position [2093, 0]
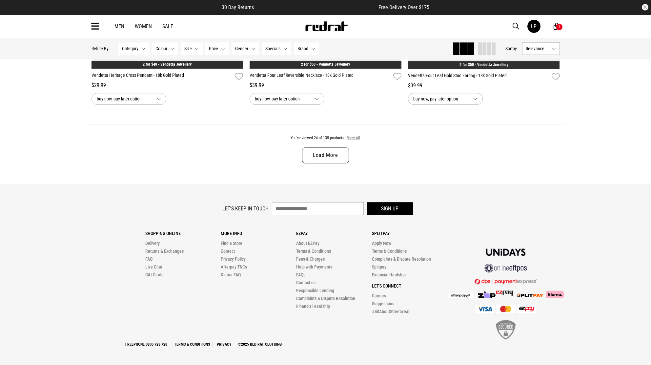
click at [352, 136] on button "View All" at bounding box center [354, 138] width 14 height 6
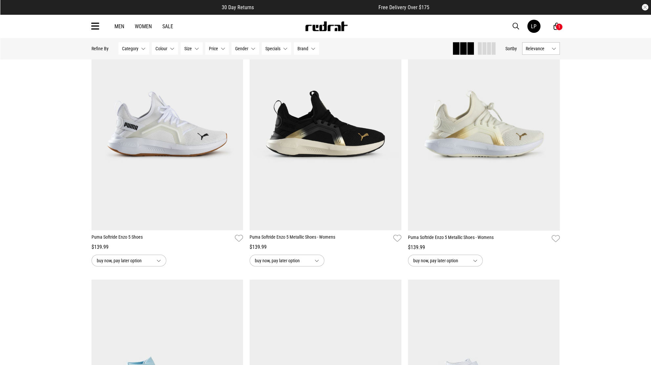
scroll to position [4397, 0]
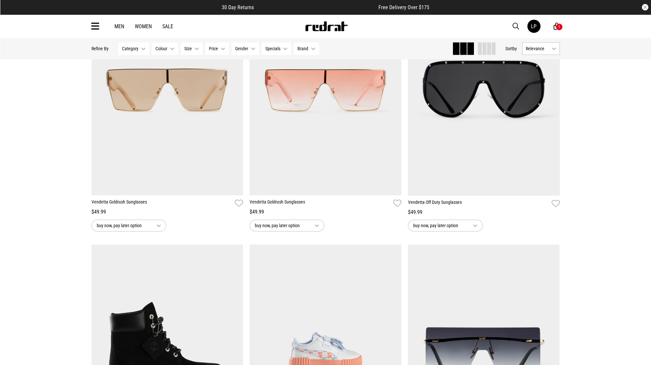
scroll to position [7307, 0]
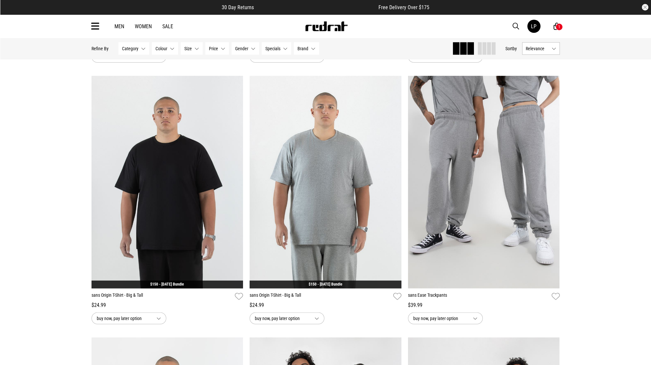
scroll to position [9989, 0]
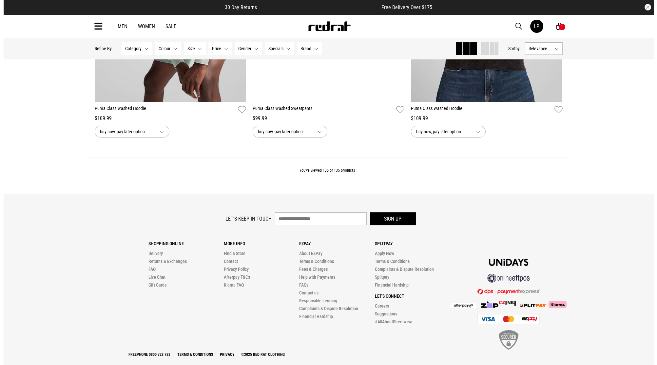
scroll to position [11378, 0]
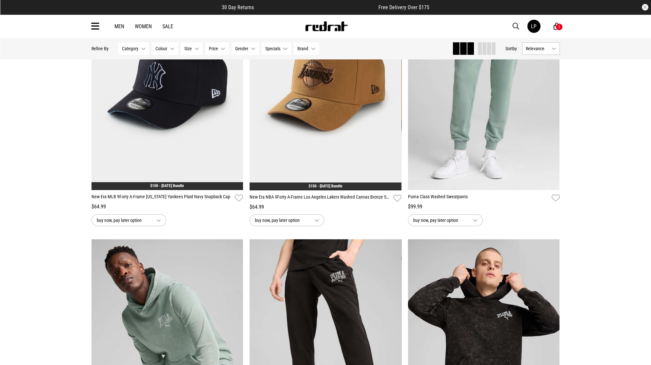
click at [514, 24] on span "button" at bounding box center [516, 26] width 7 height 8
type input "******"
click at [392, 21] on button "submit" at bounding box center [397, 26] width 11 height 11
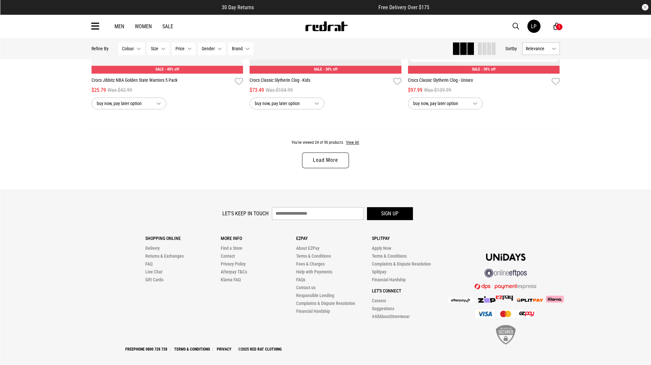
scroll to position [2085, 0]
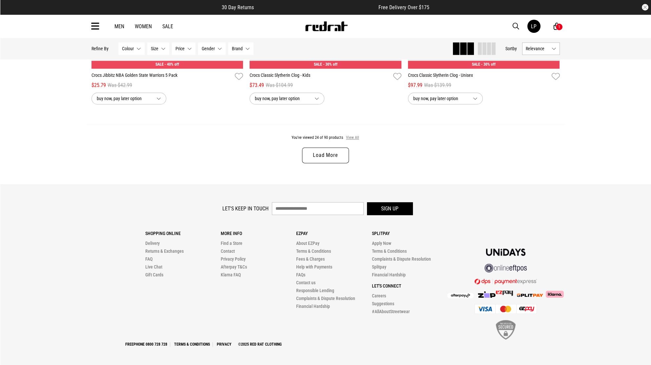
click at [350, 135] on button "View All" at bounding box center [353, 138] width 14 height 6
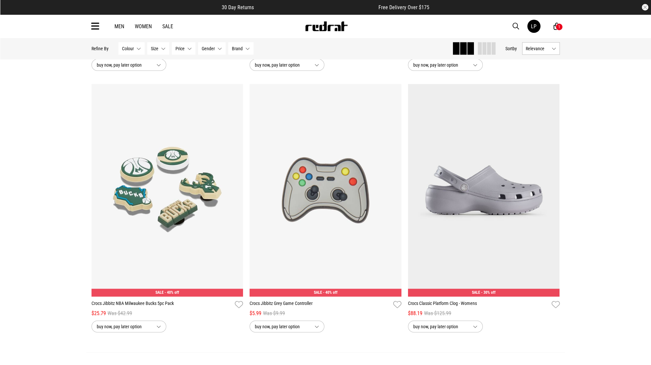
scroll to position [3958, 0]
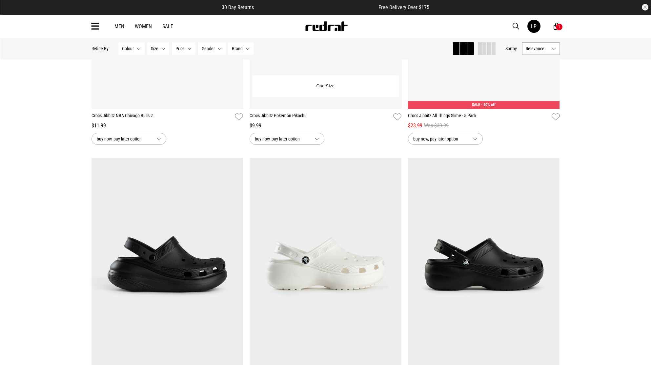
scroll to position [5824, 0]
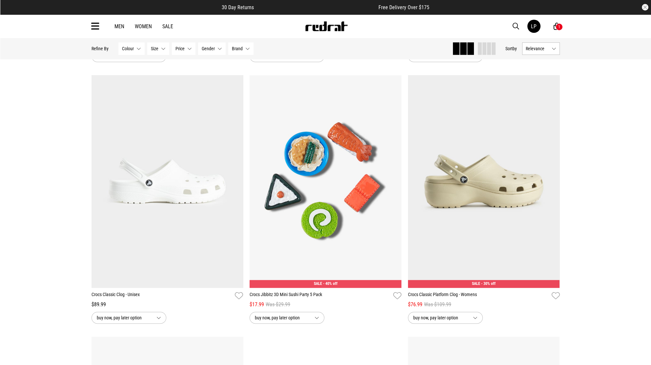
scroll to position [6606, 0]
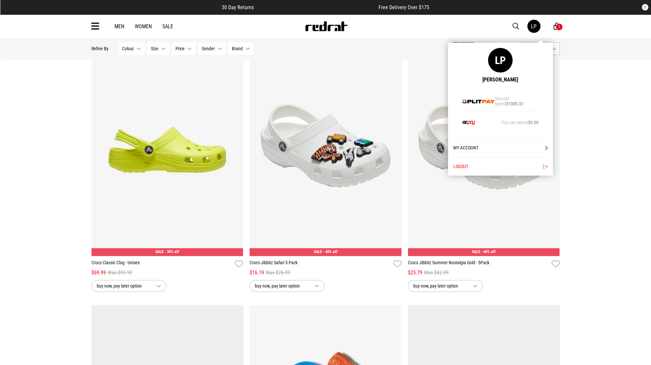
click at [533, 26] on div "LP" at bounding box center [534, 26] width 6 height 6
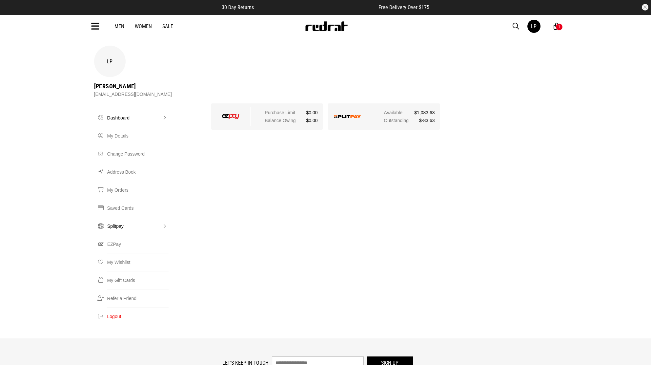
click at [114, 217] on link "Splitpay" at bounding box center [137, 226] width 61 height 18
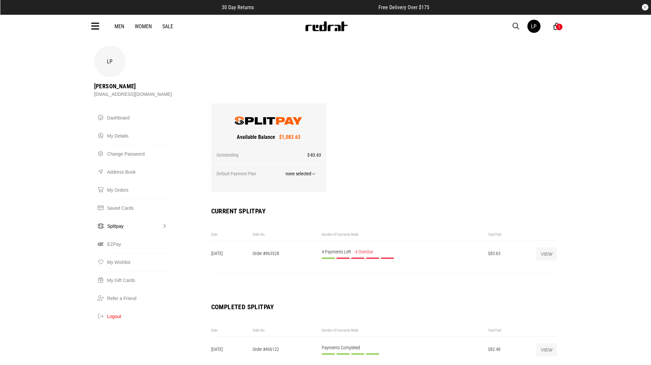
scroll to position [116, 0]
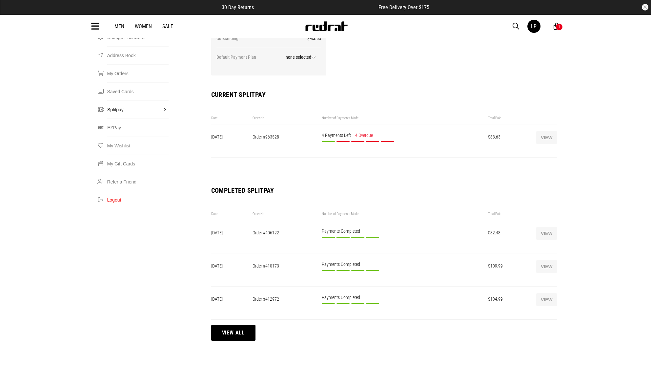
click at [551, 227] on button "View" at bounding box center [546, 233] width 21 height 13
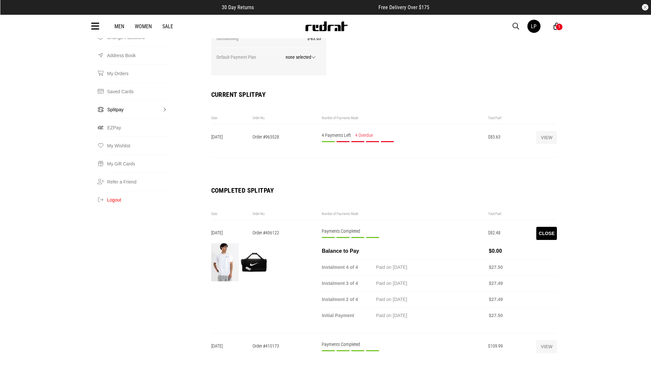
click at [549, 340] on button "View" at bounding box center [546, 346] width 21 height 13
click at [593, 231] on div "LP [PERSON_NAME] [EMAIL_ADDRESS][DOMAIN_NAME] Splitpay Dashboard My Details Cha…" at bounding box center [325, 232] width 651 height 607
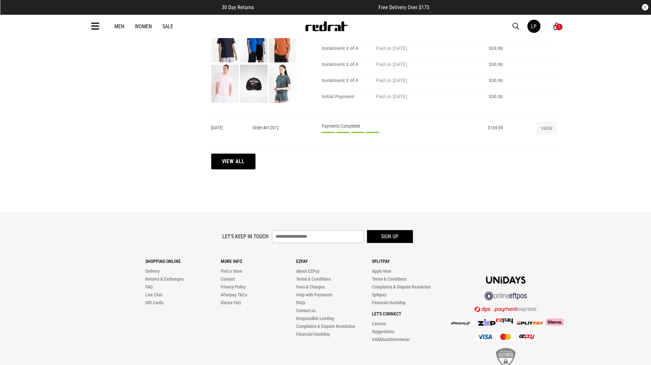
scroll to position [452, 0]
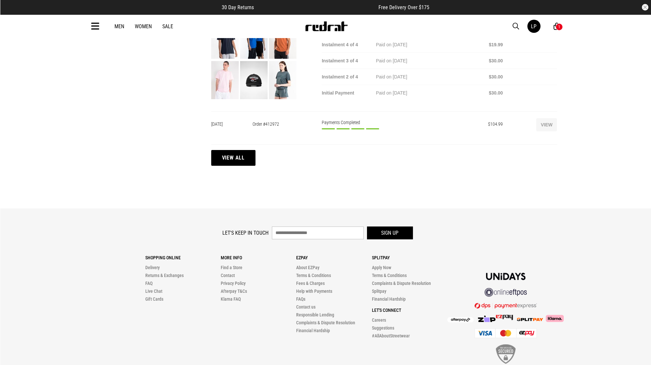
click at [230, 150] on button "View all" at bounding box center [233, 158] width 44 height 16
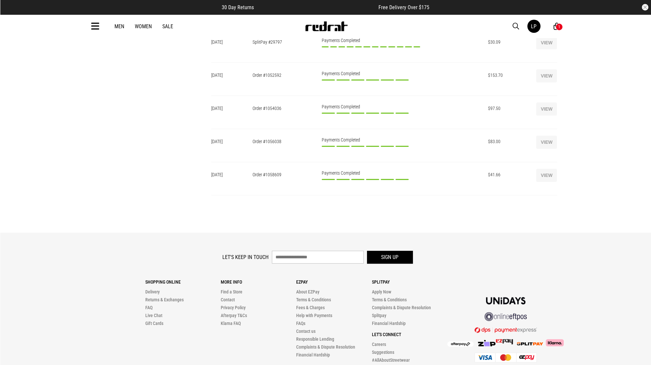
scroll to position [1451, 0]
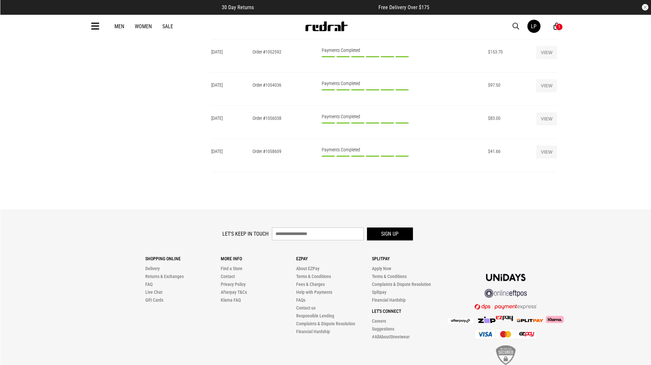
click at [551, 145] on button "View" at bounding box center [546, 151] width 21 height 13
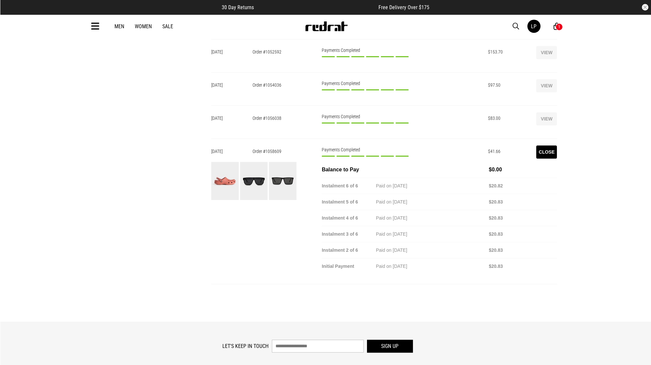
click at [222, 162] on img at bounding box center [225, 181] width 28 height 38
click at [268, 149] on div "Order #1058609" at bounding box center [287, 155] width 69 height 13
click at [234, 162] on img at bounding box center [225, 181] width 28 height 38
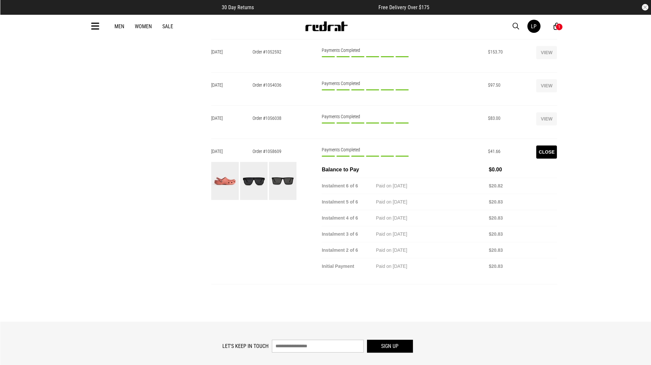
click at [234, 162] on img at bounding box center [225, 181] width 28 height 38
